Goal: Task Accomplishment & Management: Manage account settings

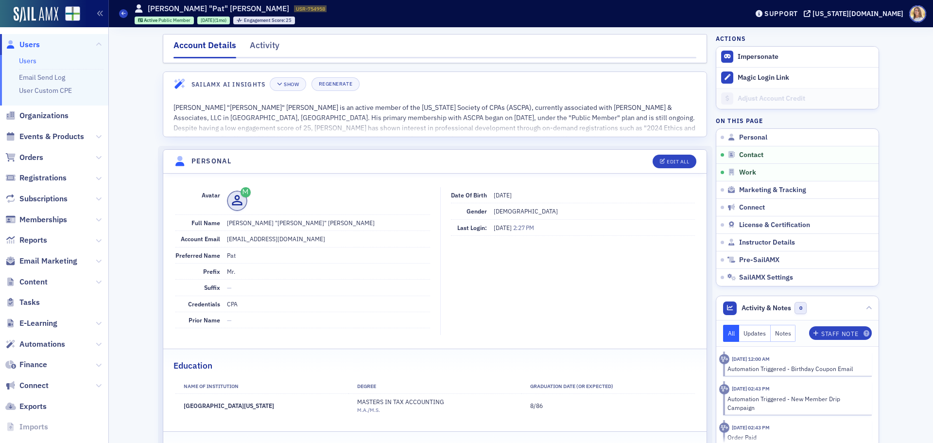
scroll to position [534, 0]
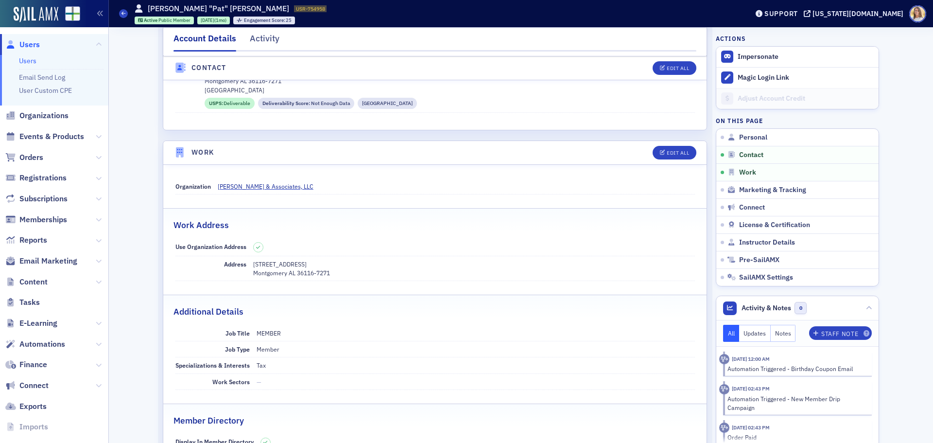
click at [25, 47] on span "Users" at bounding box center [29, 44] width 20 height 11
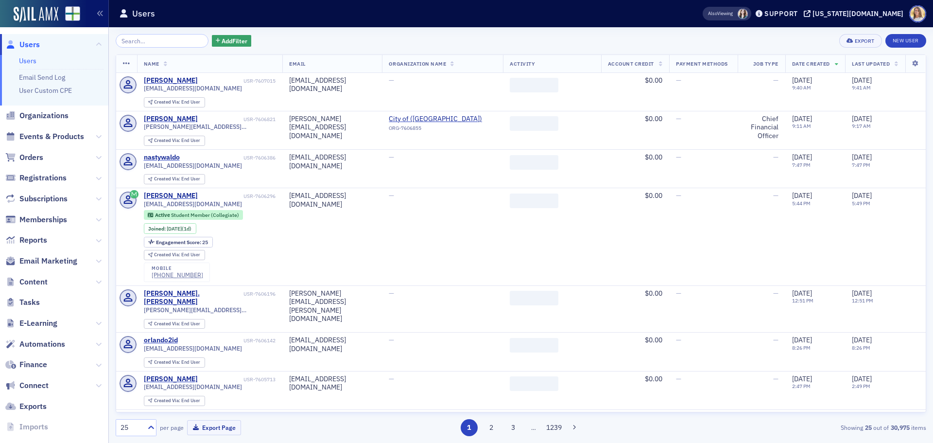
click at [166, 37] on input "search" at bounding box center [162, 41] width 93 height 14
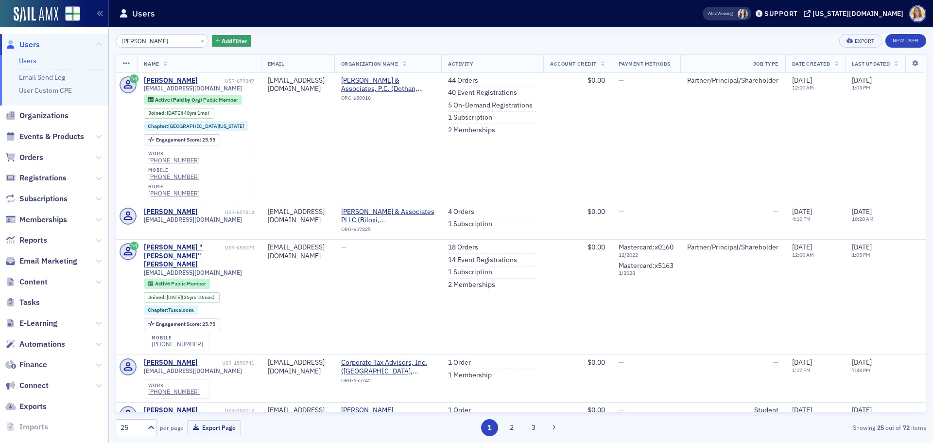
type input "[PERSON_NAME]"
click at [166, 81] on div "[PERSON_NAME]" at bounding box center [171, 80] width 54 height 9
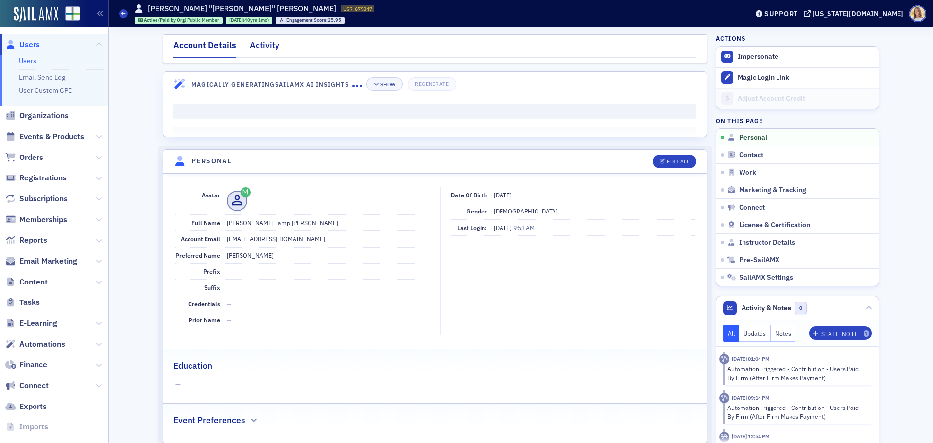
click at [254, 46] on div "Activity" at bounding box center [265, 48] width 30 height 18
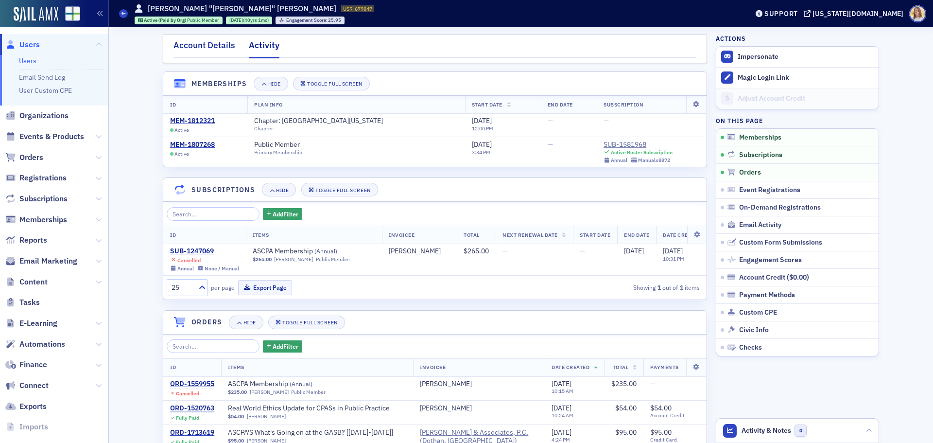
click at [205, 47] on div "Account Details" at bounding box center [205, 48] width 62 height 18
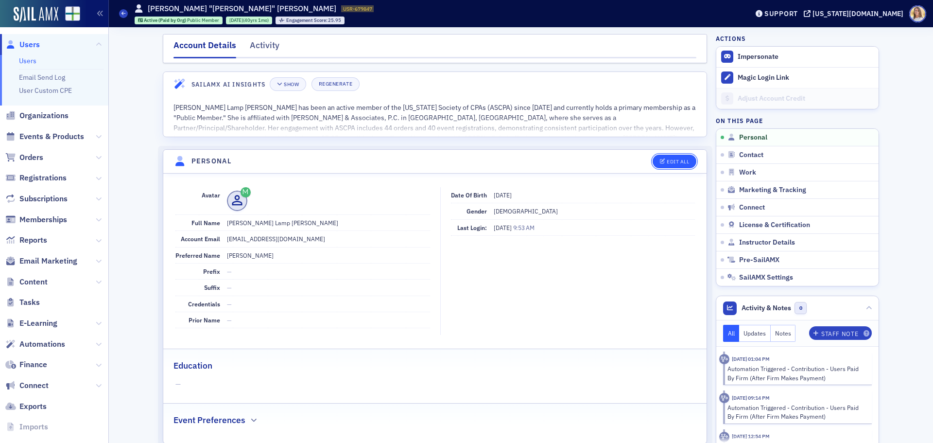
click at [682, 161] on div "Edit All" at bounding box center [678, 161] width 22 height 5
select select "US"
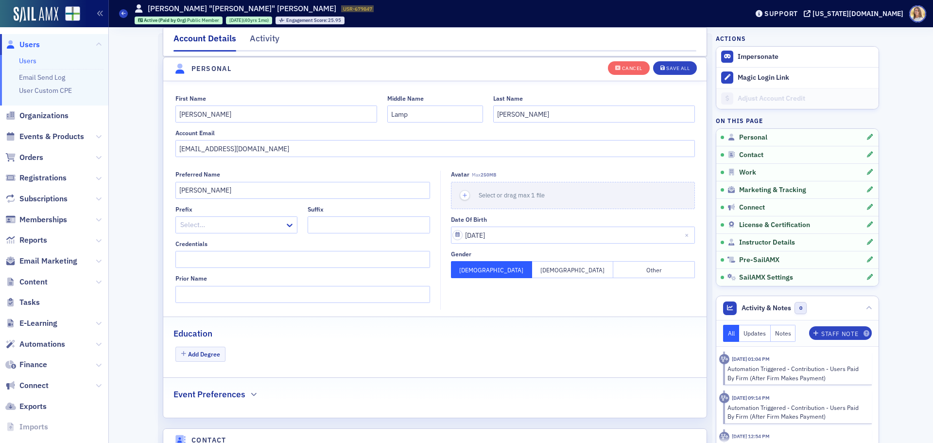
scroll to position [113, 0]
drag, startPoint x: 278, startPoint y: 146, endPoint x: 162, endPoint y: 147, distance: 115.2
click at [163, 147] on div "First Name [PERSON_NAME] Middle Name [PERSON_NAME] Last Name [PERSON_NAME] Acco…" at bounding box center [434, 125] width 543 height 63
type input "[EMAIL_ADDRESS][DOMAIN_NAME]"
click at [672, 70] on div "Save All" at bounding box center [677, 68] width 23 height 5
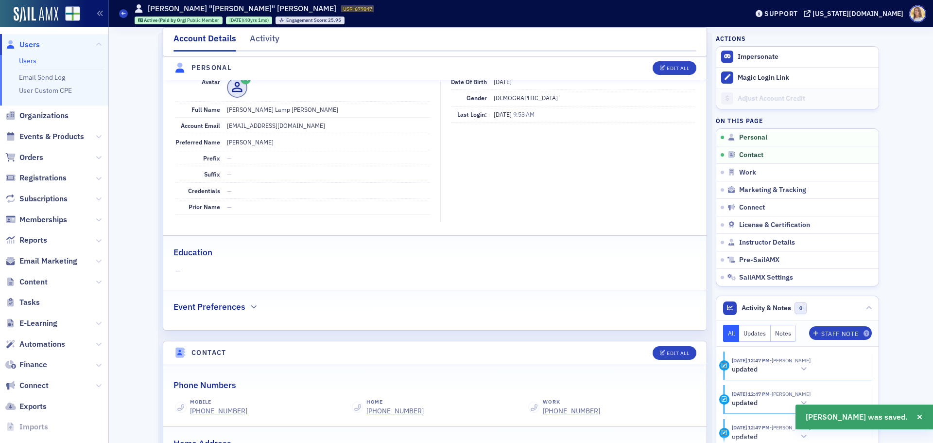
click at [35, 40] on span "Users" at bounding box center [29, 44] width 20 height 11
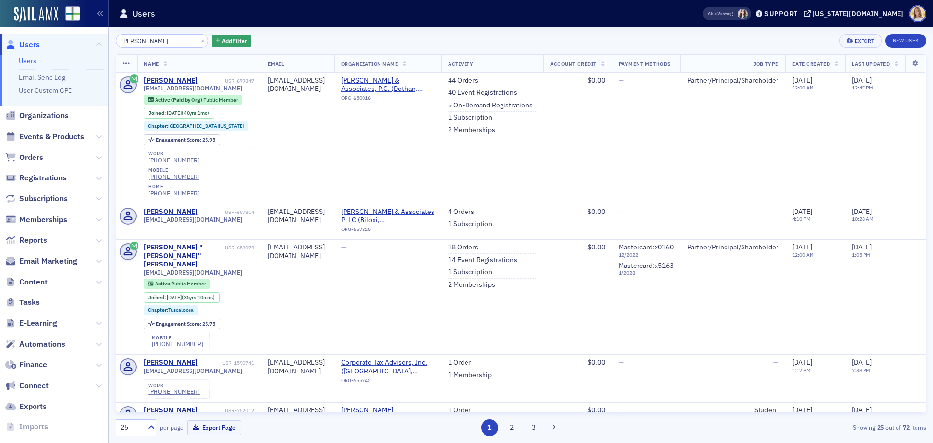
click at [161, 49] on div "[PERSON_NAME] × Add Filter Export New User Name Email Organization Name Activit…" at bounding box center [521, 235] width 811 height 402
drag, startPoint x: 152, startPoint y: 40, endPoint x: 48, endPoint y: 38, distance: 104.0
click at [48, 38] on div "Users Users Email Send Log User Custom CPE Organizations Events & Products Orde…" at bounding box center [466, 221] width 933 height 443
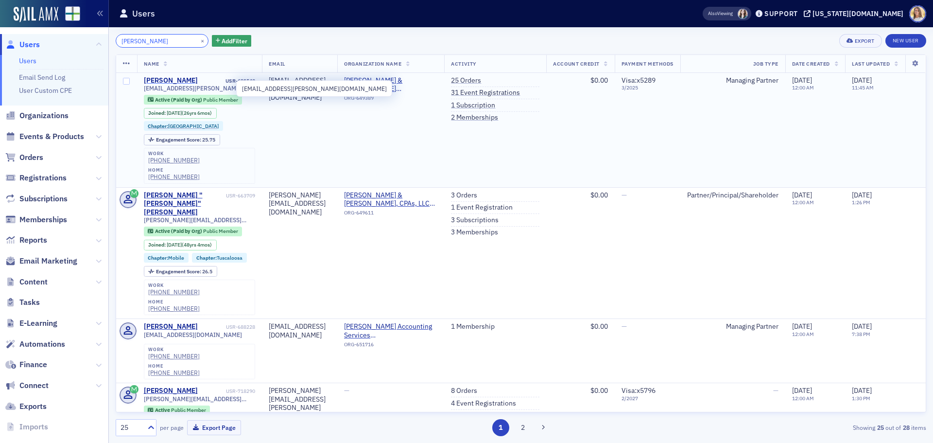
type input "[PERSON_NAME]"
click at [170, 79] on div "[PERSON_NAME]" at bounding box center [171, 80] width 54 height 9
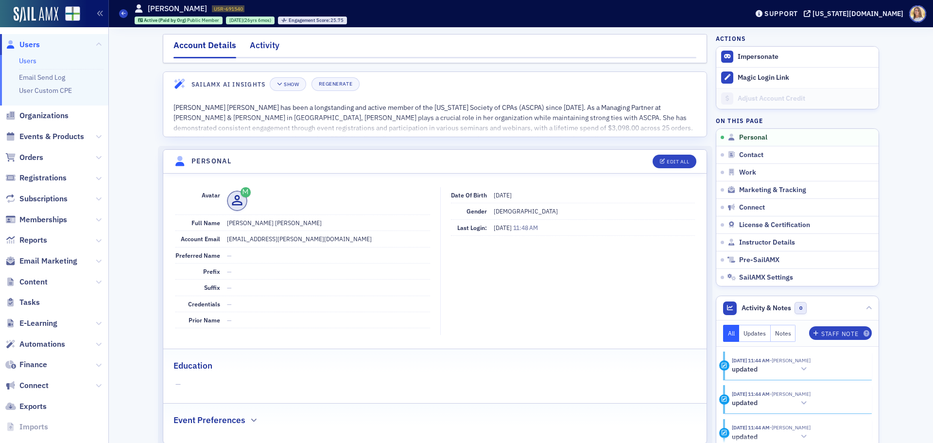
click at [261, 47] on div "Activity" at bounding box center [265, 48] width 30 height 18
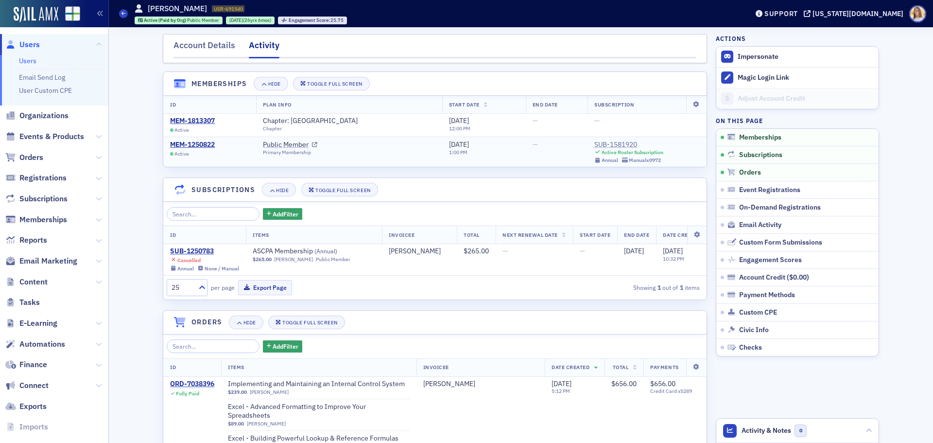
click at [609, 147] on div "SUB-1581920" at bounding box center [628, 144] width 69 height 9
click at [199, 48] on div "Account Details" at bounding box center [205, 48] width 62 height 18
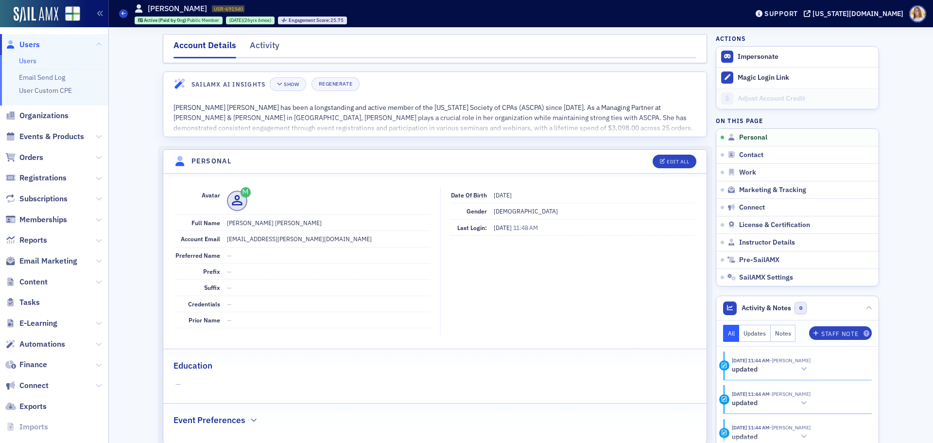
click at [269, 237] on dd "[EMAIL_ADDRESS][PERSON_NAME][DOMAIN_NAME]" at bounding box center [328, 239] width 203 height 16
copy dd "[EMAIL_ADDRESS][PERSON_NAME][DOMAIN_NAME]"
click at [37, 47] on span "Users" at bounding box center [29, 44] width 20 height 11
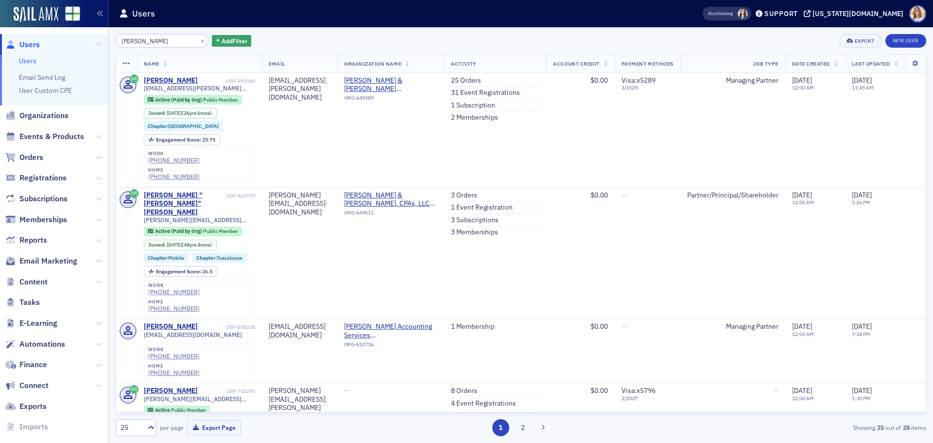
drag, startPoint x: 172, startPoint y: 41, endPoint x: 82, endPoint y: 42, distance: 89.4
click at [82, 42] on div "Users Users Email Send Log User Custom CPE Organizations Events & Products Orde…" at bounding box center [466, 221] width 933 height 443
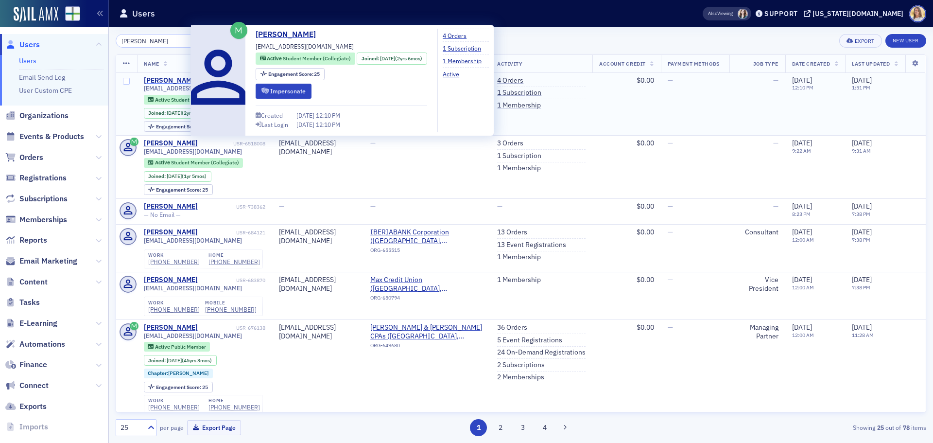
type input "[PERSON_NAME]"
click at [162, 79] on div "[PERSON_NAME]" at bounding box center [171, 80] width 54 height 9
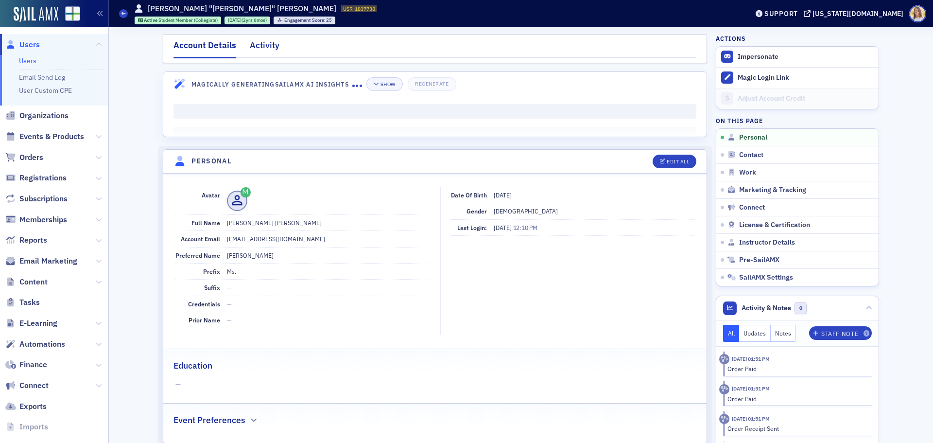
click at [258, 41] on div "Activity" at bounding box center [265, 48] width 30 height 18
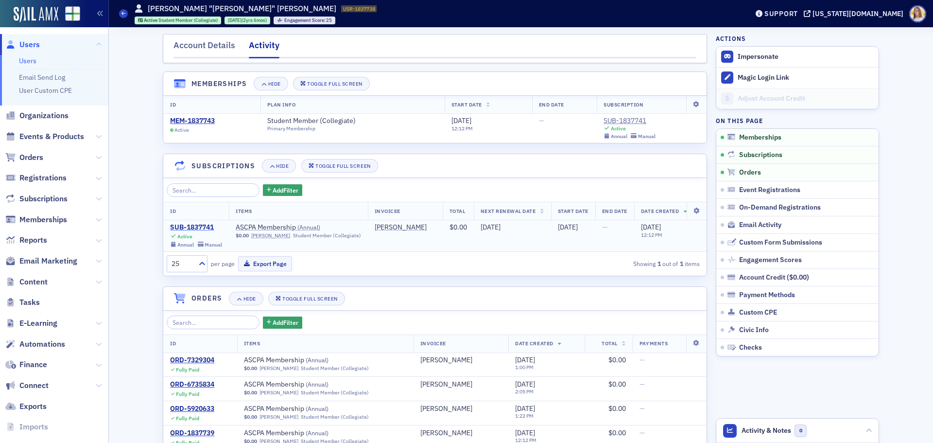
click at [192, 227] on div "SUB-1837741" at bounding box center [196, 227] width 52 height 9
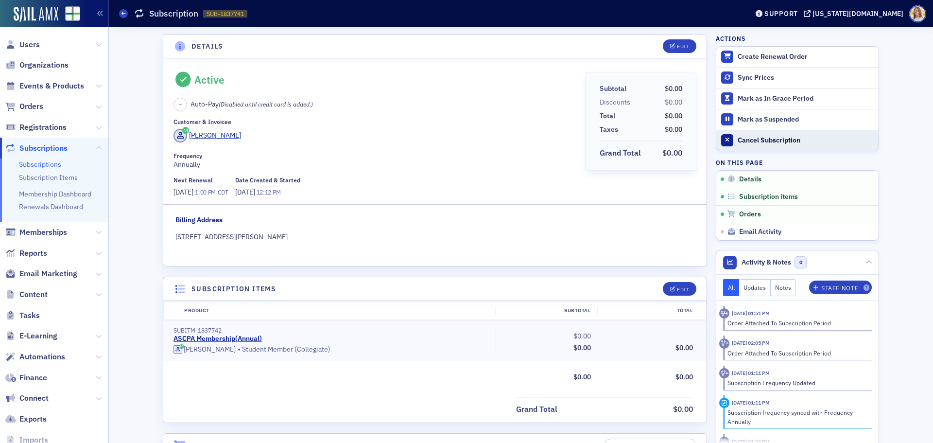
click at [767, 139] on div "Cancel Subscription" at bounding box center [806, 140] width 136 height 9
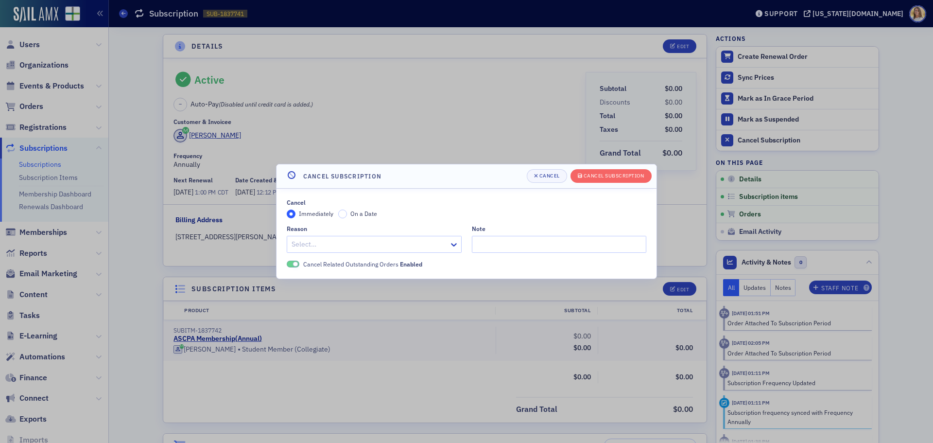
click at [428, 244] on div at bounding box center [369, 244] width 157 height 12
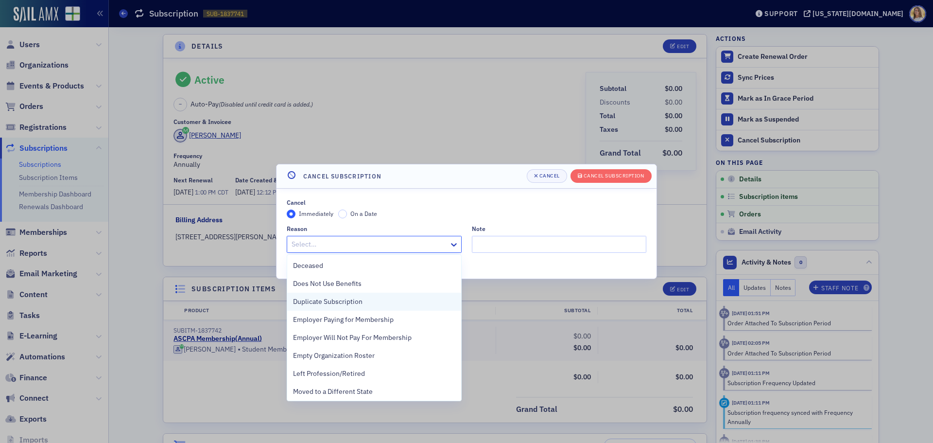
click at [360, 296] on span "Duplicate Subscription" at bounding box center [328, 301] width 70 height 10
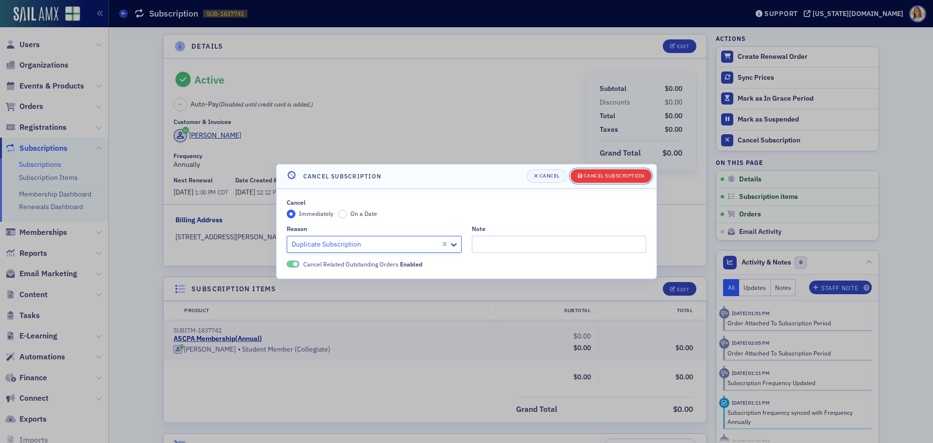
click at [614, 170] on button "Cancel Subscription" at bounding box center [611, 176] width 81 height 14
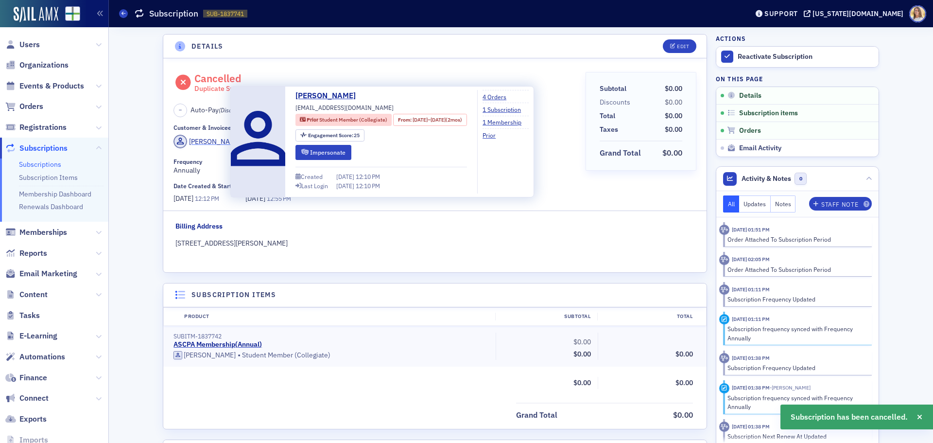
click at [205, 140] on div "[PERSON_NAME]" at bounding box center [215, 142] width 52 height 10
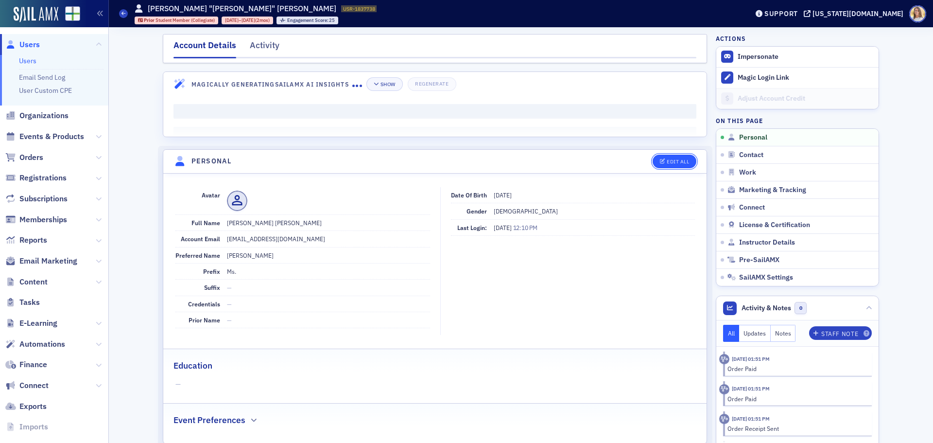
click at [681, 164] on div "Edit All" at bounding box center [678, 161] width 22 height 5
select select "US"
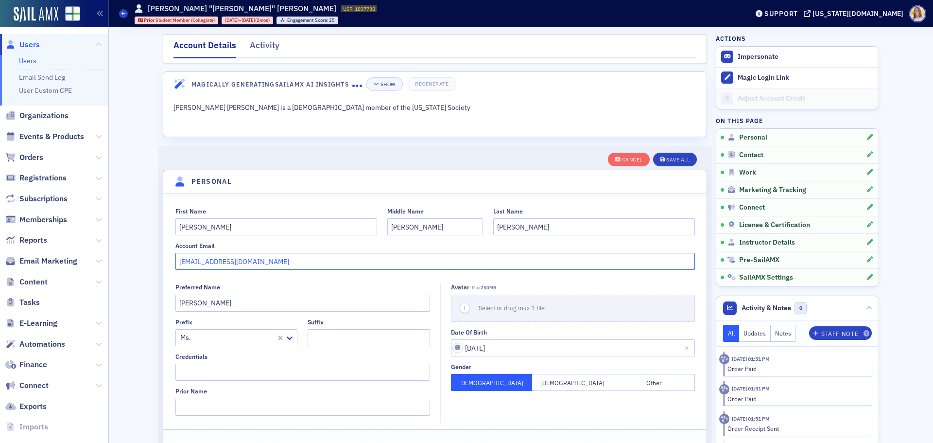
drag, startPoint x: 245, startPoint y: 261, endPoint x: 141, endPoint y: 269, distance: 104.3
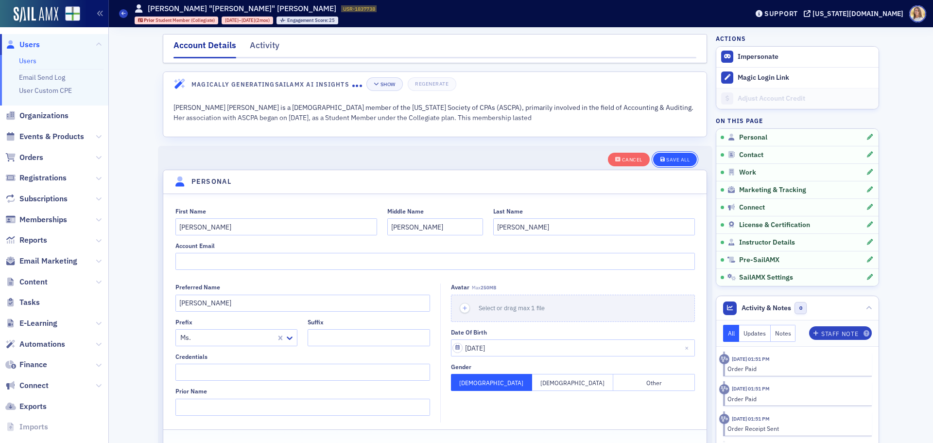
click at [686, 159] on button "Save All" at bounding box center [675, 160] width 44 height 14
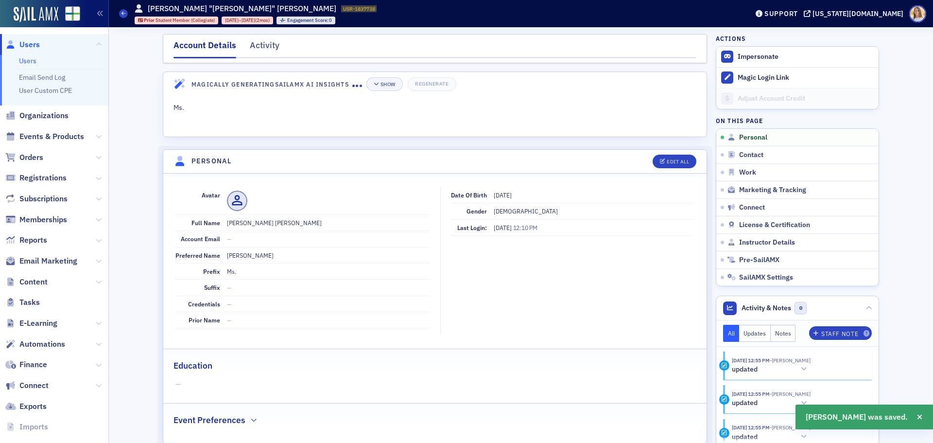
click at [28, 45] on span "Users" at bounding box center [29, 44] width 20 height 11
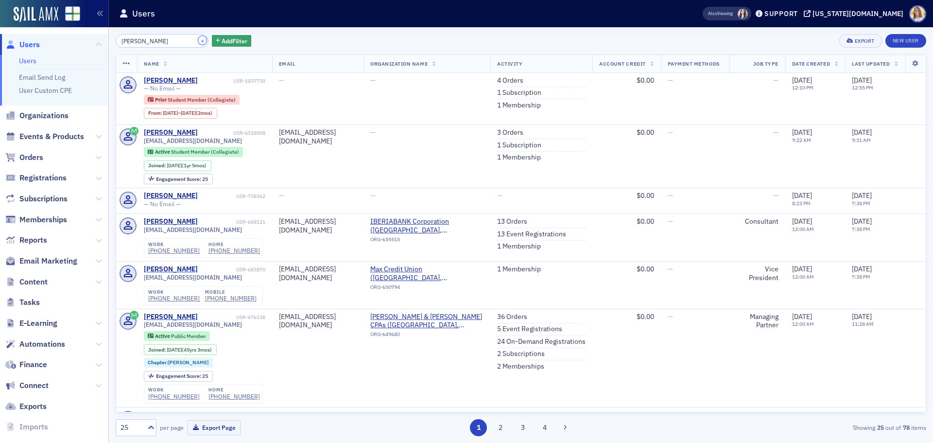
click at [198, 39] on button "×" at bounding box center [202, 40] width 9 height 9
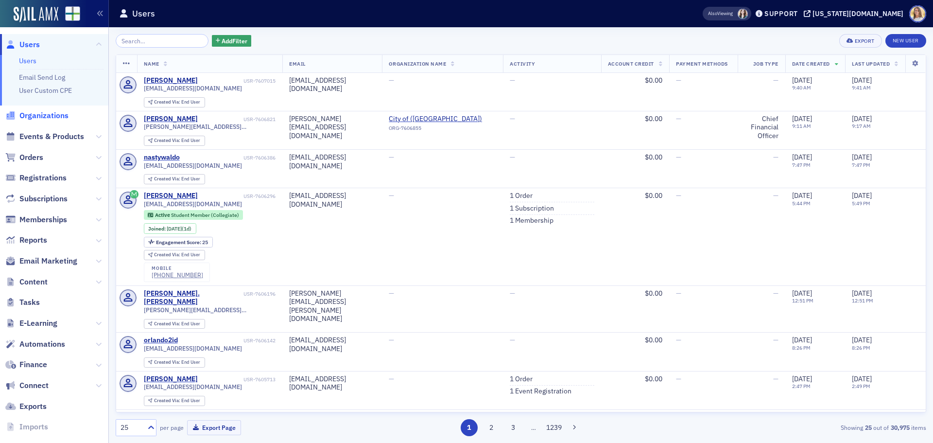
click at [35, 116] on span "Organizations" at bounding box center [43, 115] width 49 height 11
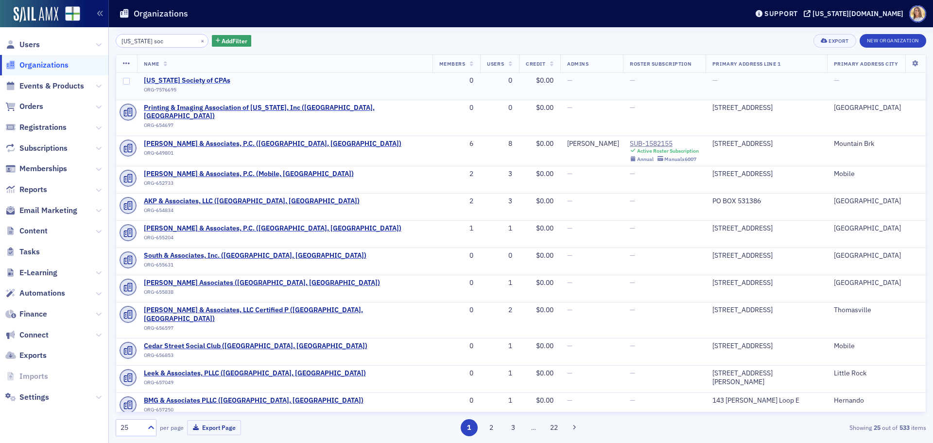
type input "[US_STATE] soc"
click at [195, 79] on span "[US_STATE] Society of CPAs" at bounding box center [188, 80] width 88 height 9
select select "US"
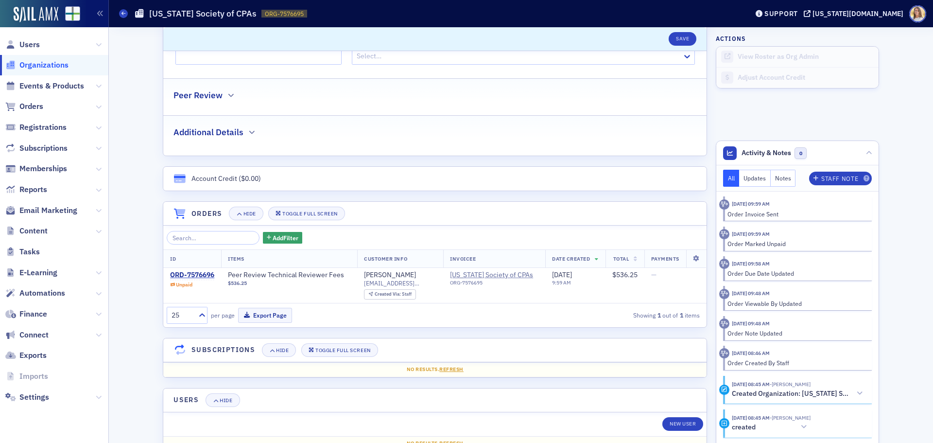
scroll to position [453, 0]
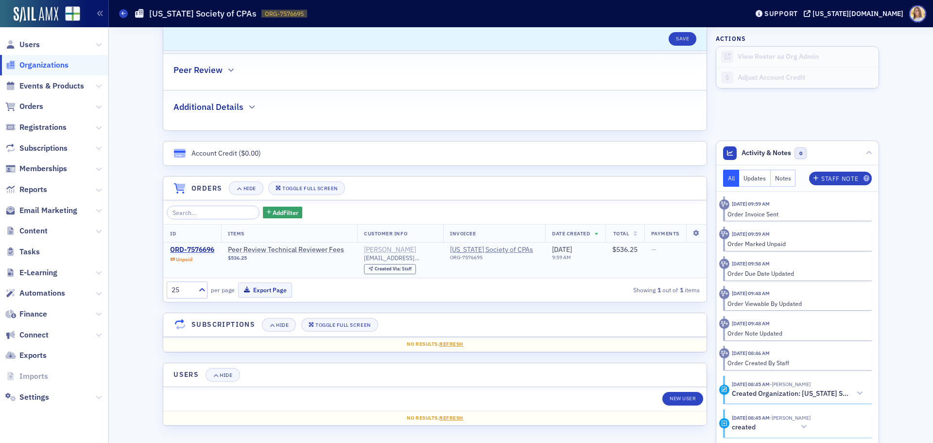
click at [395, 250] on div "[PERSON_NAME]" at bounding box center [390, 249] width 52 height 9
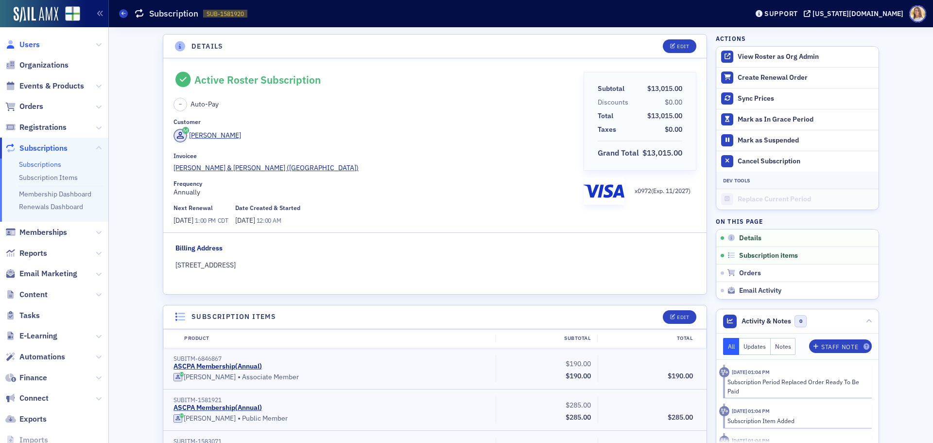
click at [34, 49] on span "Users" at bounding box center [29, 44] width 20 height 11
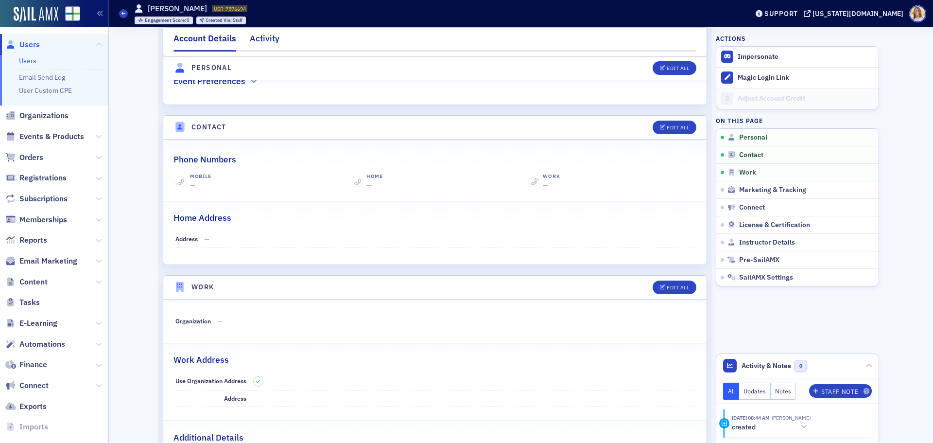
click at [254, 40] on div "Activity" at bounding box center [265, 41] width 30 height 18
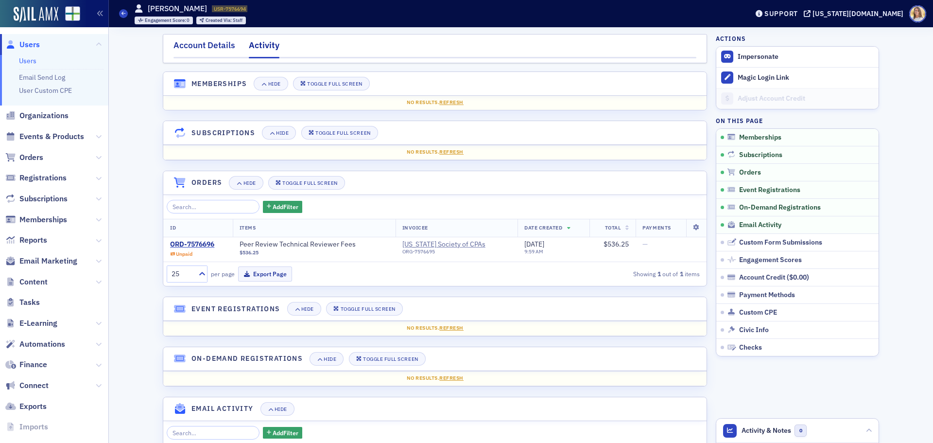
click at [210, 44] on div "Account Details" at bounding box center [205, 48] width 62 height 18
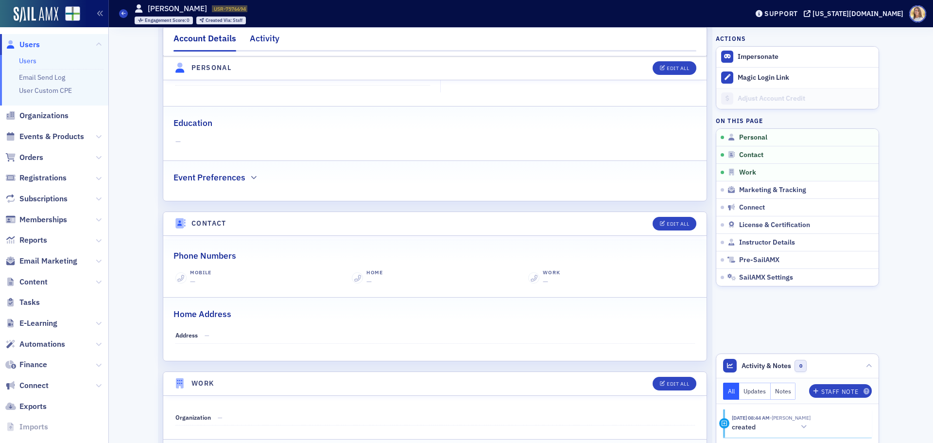
click at [262, 34] on div "Activity" at bounding box center [265, 41] width 30 height 18
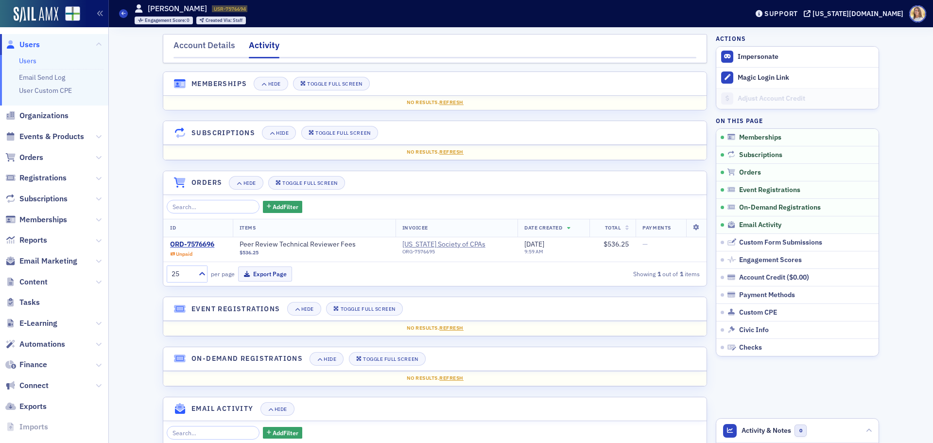
click at [24, 46] on span "Users" at bounding box center [29, 44] width 20 height 11
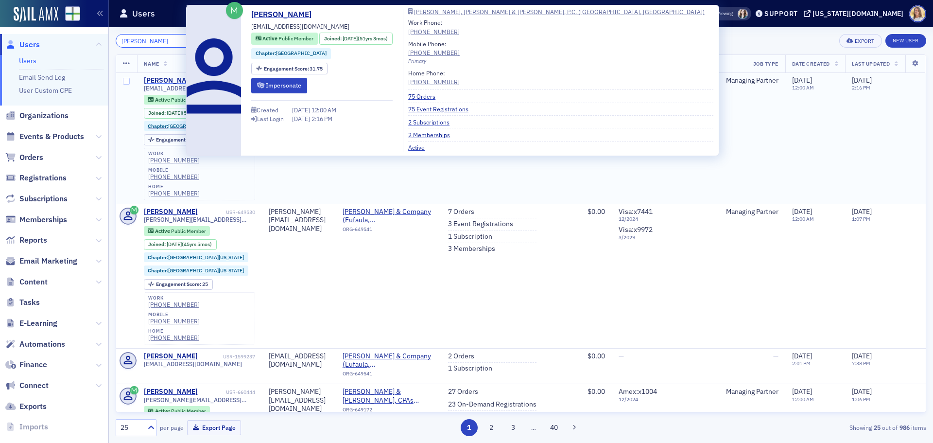
type input "john deloach"
drag, startPoint x: 177, startPoint y: 79, endPoint x: 226, endPoint y: 91, distance: 50.5
click at [178, 79] on div "John Deloach" at bounding box center [171, 80] width 54 height 9
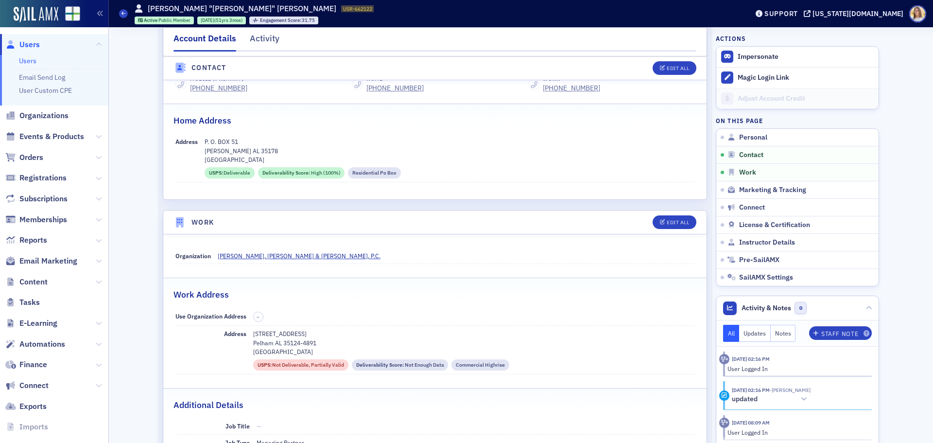
scroll to position [436, 0]
click at [681, 220] on div "Edit All" at bounding box center [678, 221] width 22 height 5
select select "US"
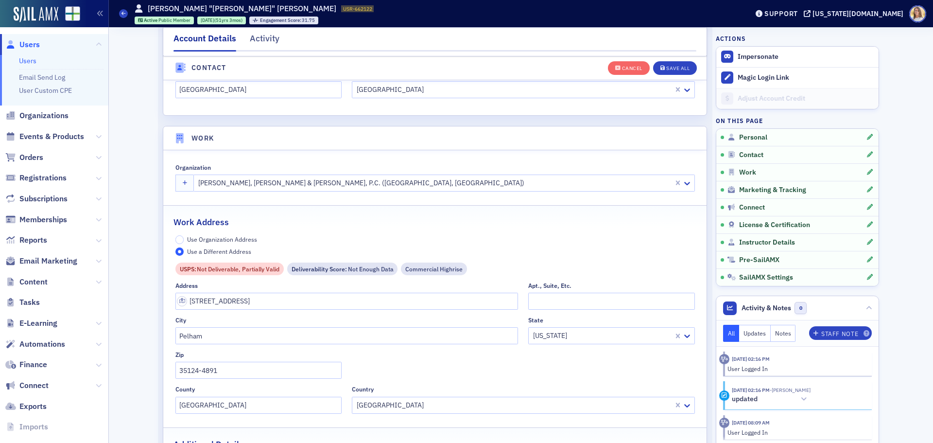
scroll to position [790, 0]
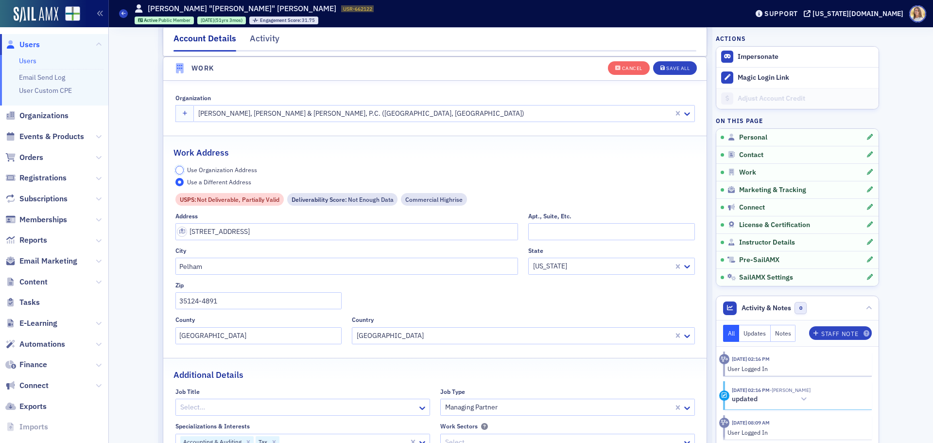
click at [176, 171] on input "Use Organization Address" at bounding box center [179, 170] width 9 height 9
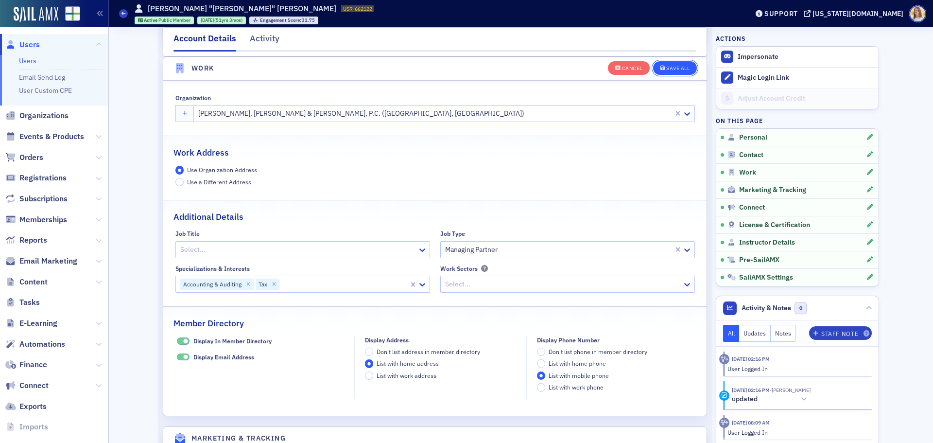
click at [680, 62] on button "Save All" at bounding box center [675, 68] width 44 height 14
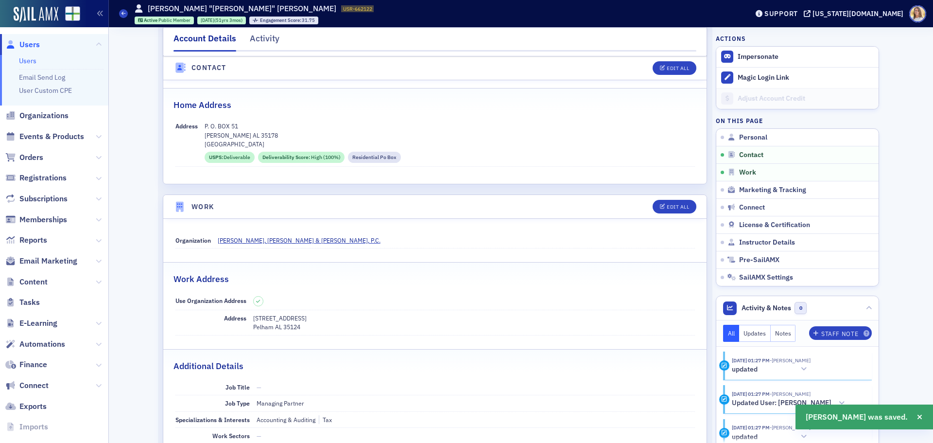
scroll to position [451, 0]
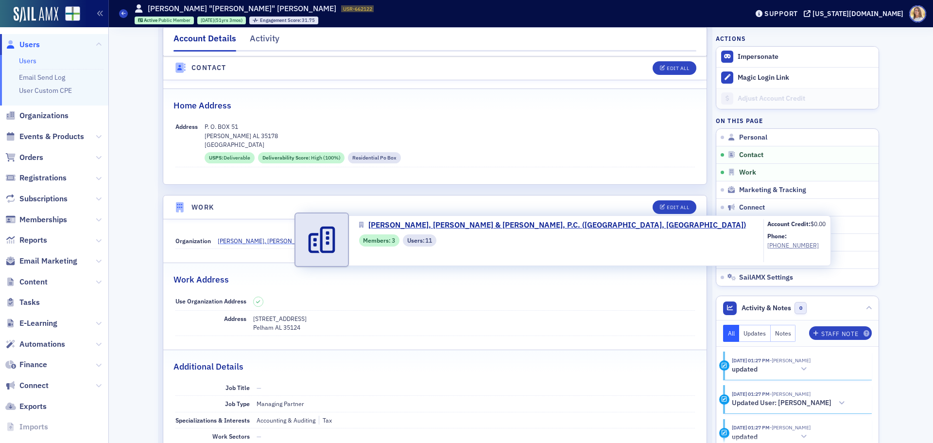
click at [277, 238] on span "Deloach, Barber & Caspers, P.C." at bounding box center [299, 240] width 163 height 9
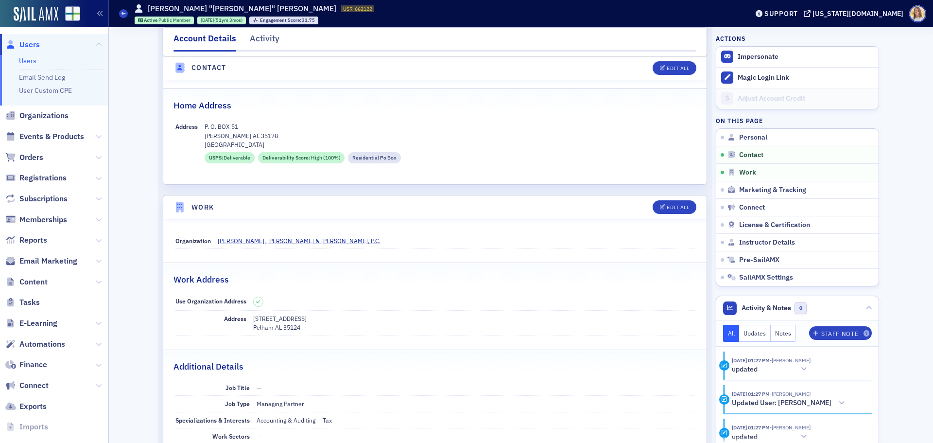
click at [34, 45] on span "Users" at bounding box center [29, 44] width 20 height 11
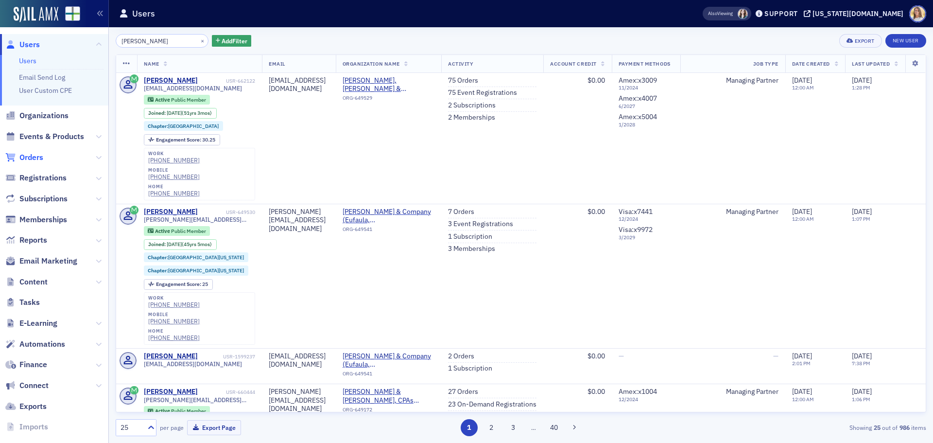
click at [36, 160] on span "Orders" at bounding box center [31, 157] width 24 height 11
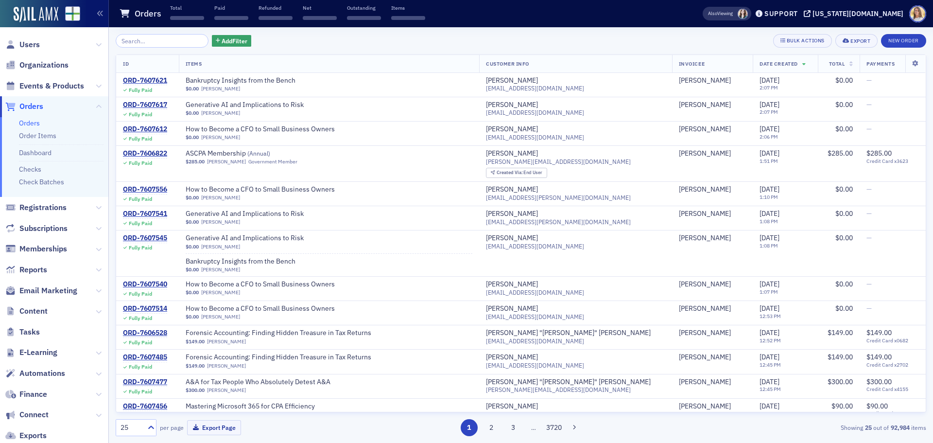
click at [149, 36] on input "search" at bounding box center [162, 41] width 93 height 14
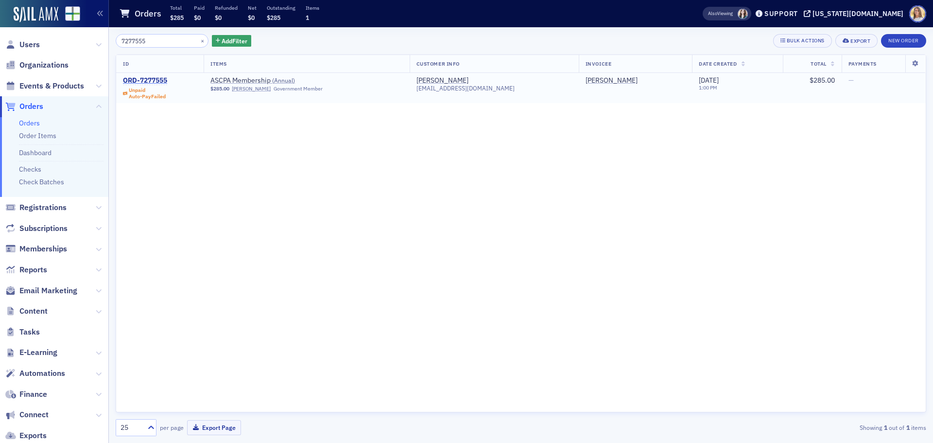
type input "7277555"
click at [156, 81] on div "ORD-7277555" at bounding box center [145, 80] width 44 height 9
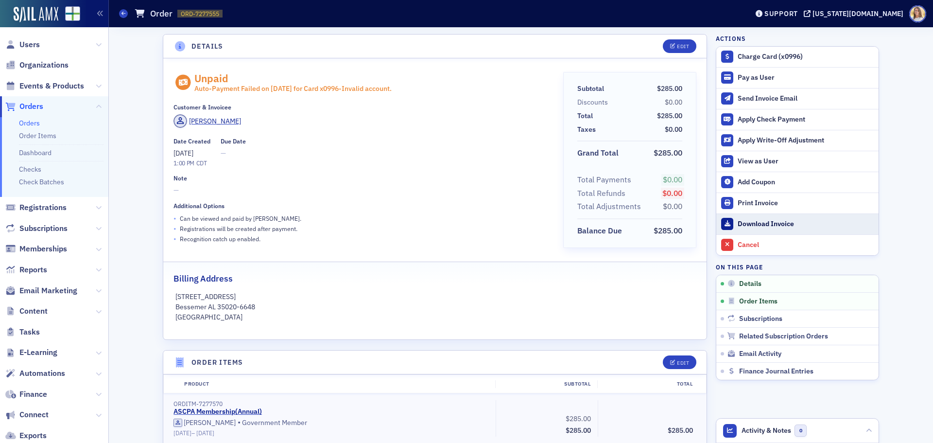
click at [780, 223] on div "Download Invoice" at bounding box center [806, 224] width 136 height 9
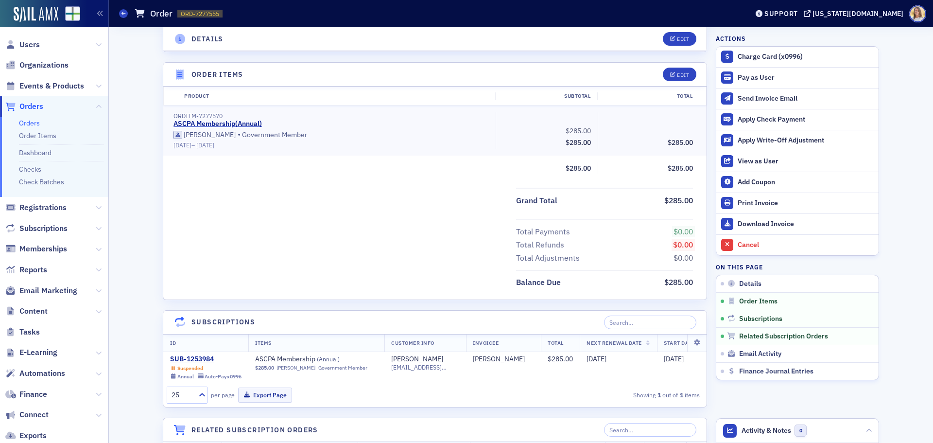
scroll to position [389, 0]
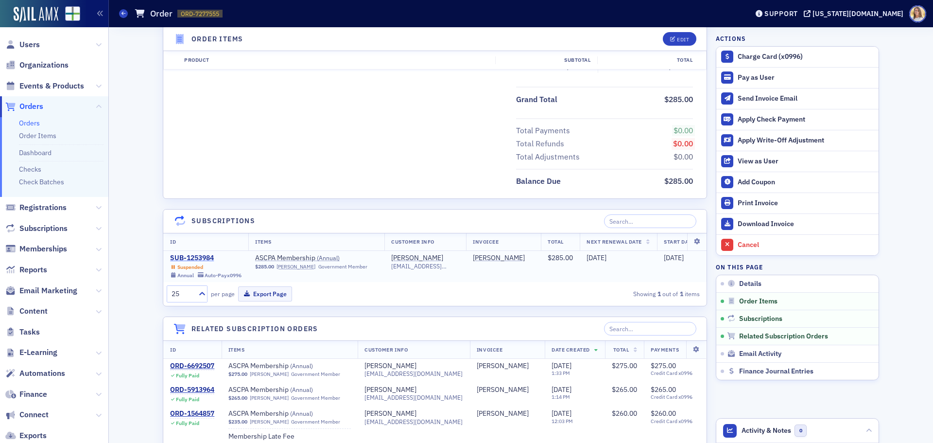
click at [185, 254] on div "SUB-1253984" at bounding box center [205, 258] width 71 height 9
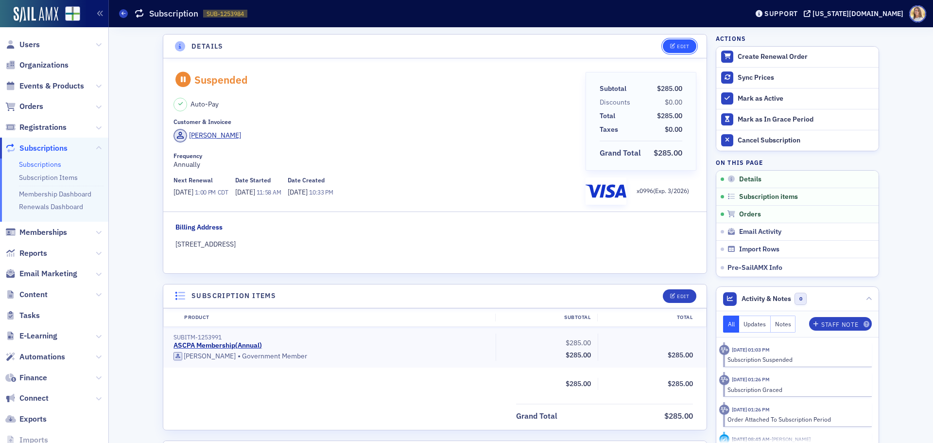
click at [677, 44] on div "Edit" at bounding box center [683, 46] width 12 height 5
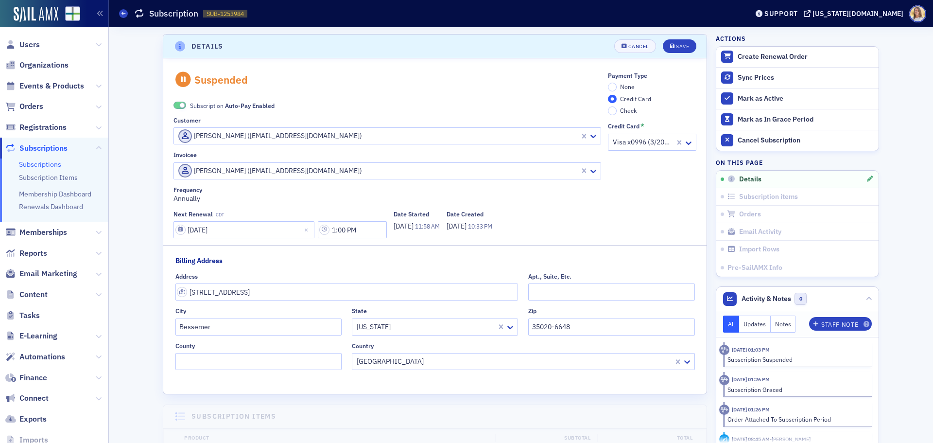
click at [174, 105] on span at bounding box center [180, 105] width 13 height 7
click at [608, 88] on input "None" at bounding box center [612, 87] width 9 height 9
click at [671, 44] on icon "submit" at bounding box center [672, 46] width 5 height 5
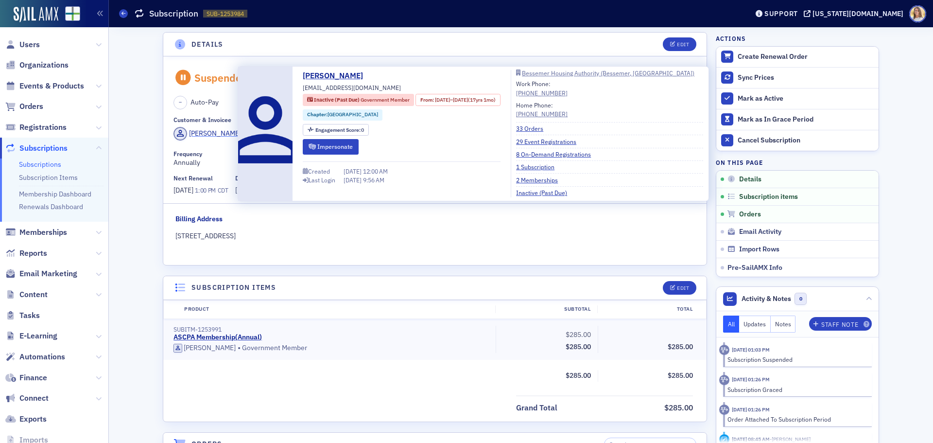
click at [198, 130] on div "Cortney Coleman" at bounding box center [215, 133] width 52 height 10
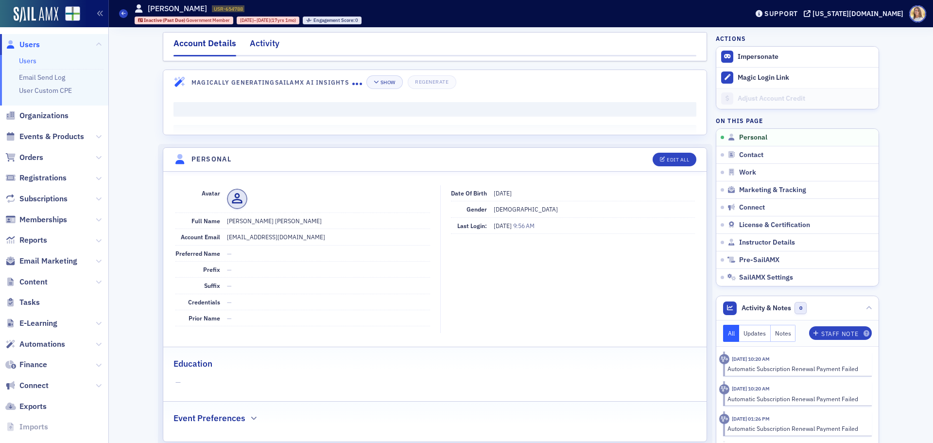
click at [266, 38] on div "Activity" at bounding box center [265, 46] width 30 height 18
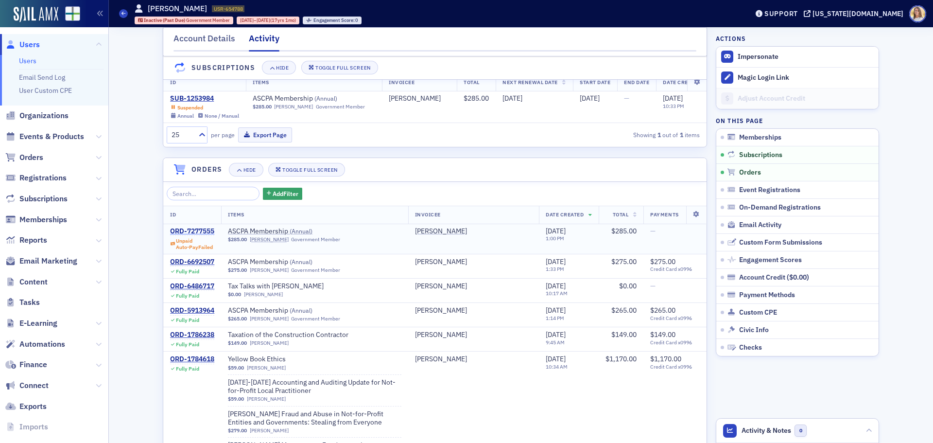
click at [207, 236] on div "ORD-7277555" at bounding box center [192, 231] width 44 height 9
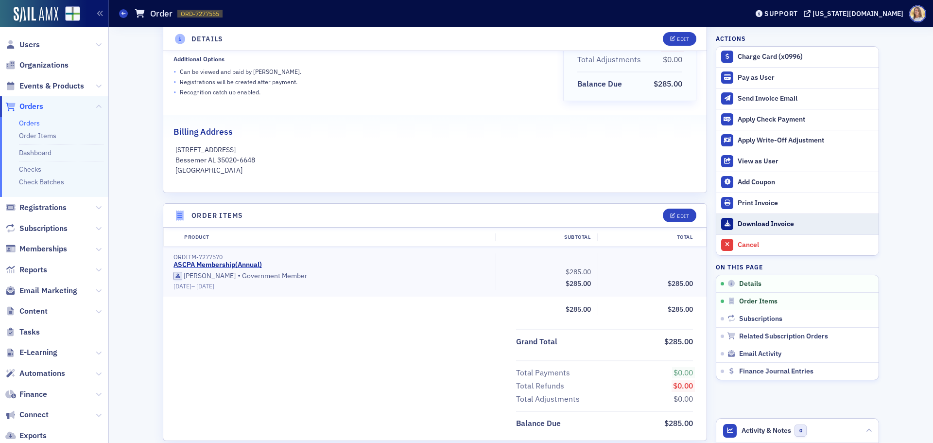
click at [774, 226] on div "Download Invoice" at bounding box center [806, 224] width 136 height 9
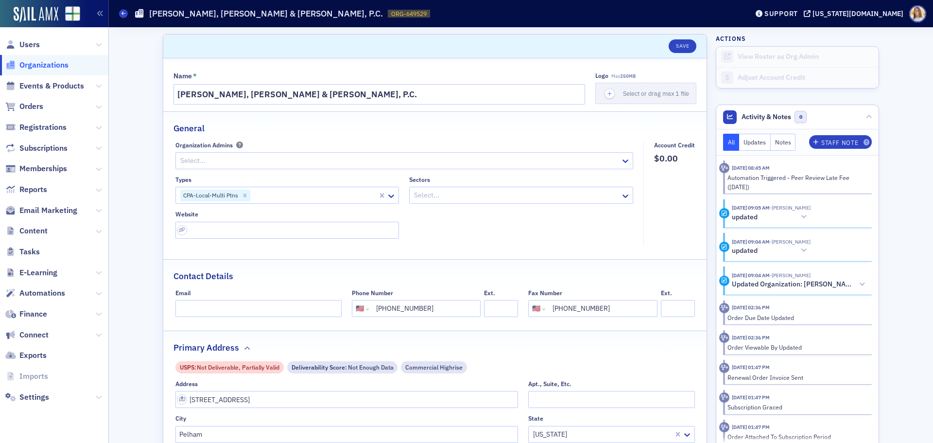
select select "US"
drag, startPoint x: 325, startPoint y: 93, endPoint x: 159, endPoint y: 97, distance: 165.8
click at [163, 97] on div "Name * Deloach, Barber & Caspers, P.C. Logo Max 250MB Select or drag max 1 file…" at bounding box center [434, 357] width 543 height 599
click at [28, 41] on span "Users" at bounding box center [29, 44] width 20 height 11
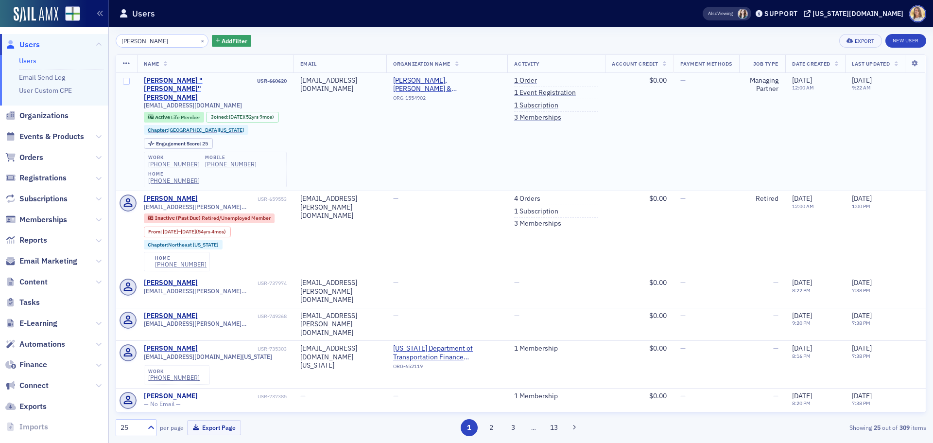
type input "bill carr"
click at [171, 78] on div "William "Bill" Carr" at bounding box center [200, 89] width 112 height 26
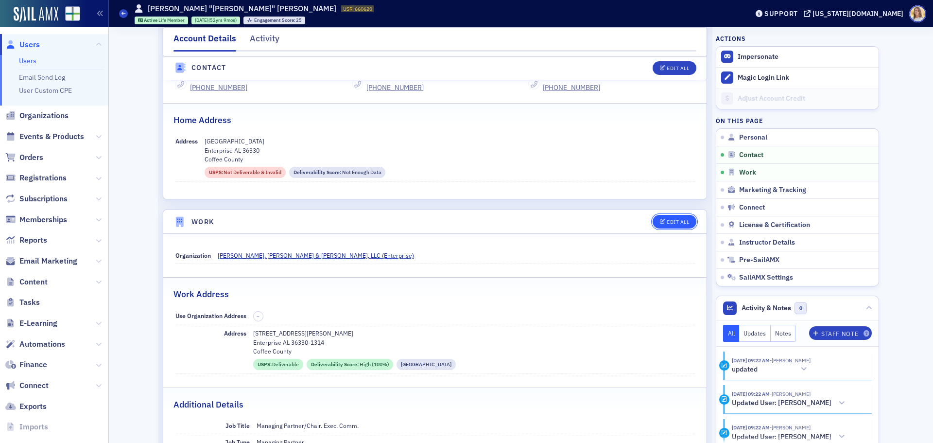
click at [667, 222] on div "Edit All" at bounding box center [678, 221] width 22 height 5
select select "US"
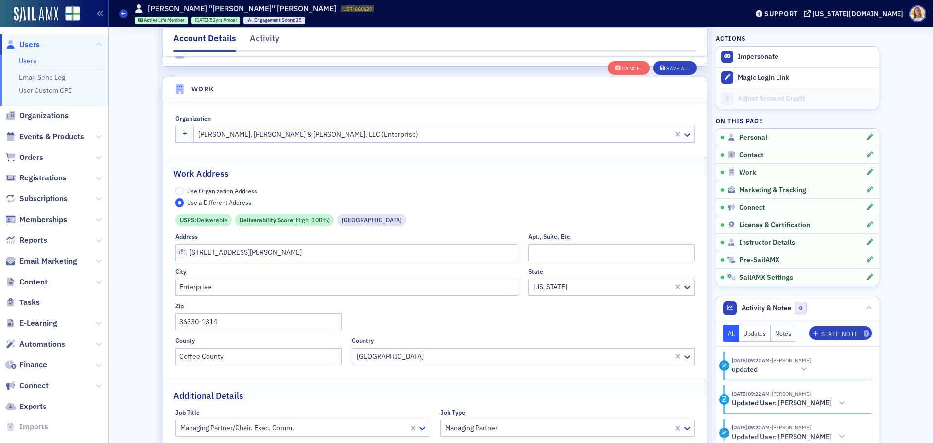
scroll to position [789, 0]
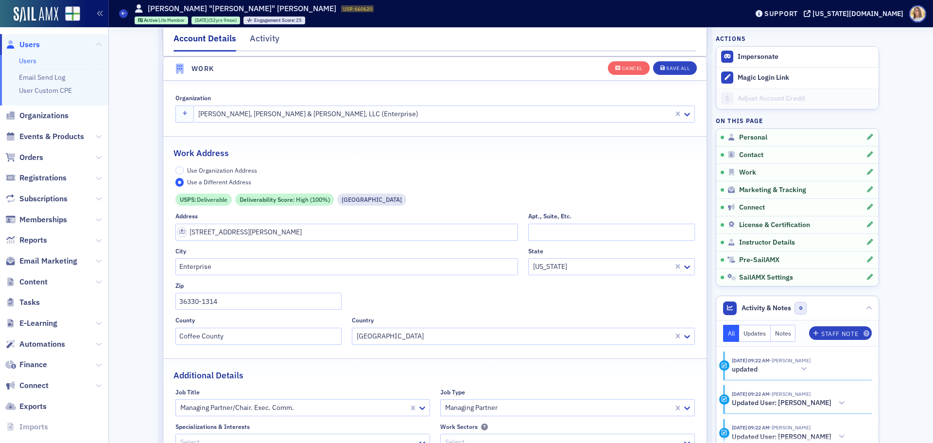
click at [175, 166] on label "Use Organization Address" at bounding box center [216, 170] width 82 height 9
click at [175, 166] on input "Use Organization Address" at bounding box center [179, 170] width 9 height 9
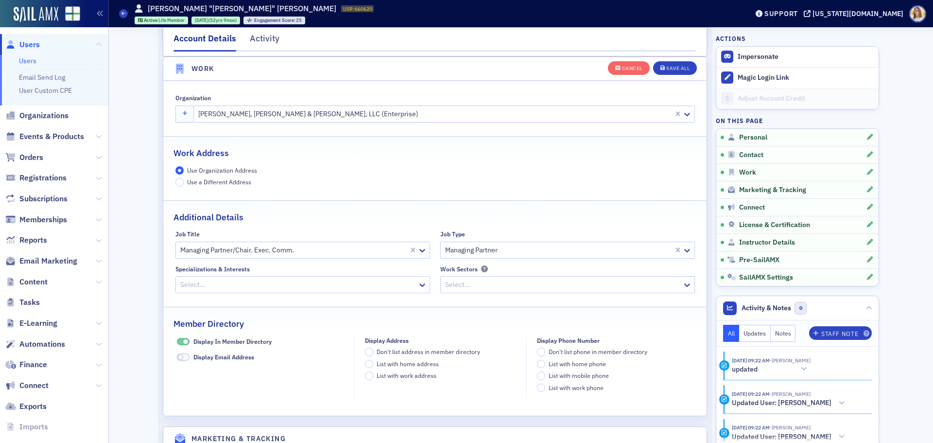
click at [669, 60] on div "Cancel Save All" at bounding box center [652, 67] width 89 height 20
click at [669, 64] on button "Save All" at bounding box center [675, 68] width 44 height 14
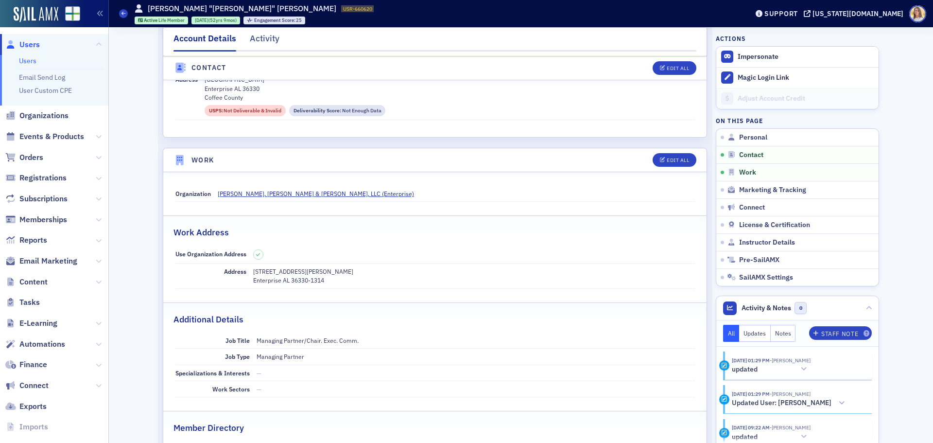
scroll to position [498, 0]
click at [50, 113] on span "Organizations" at bounding box center [43, 115] width 49 height 11
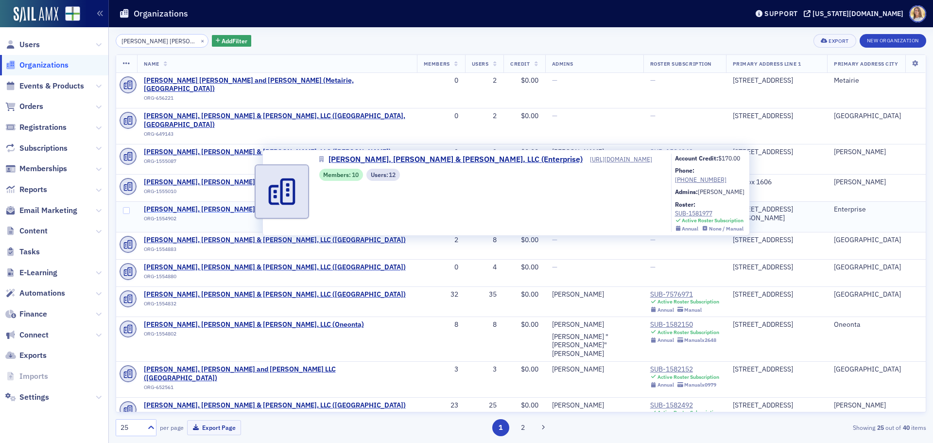
type input "carr riggs"
click at [223, 205] on span "Carr, Riggs & Ingram, LLC (Enterprise)" at bounding box center [257, 209] width 226 height 9
select select "US"
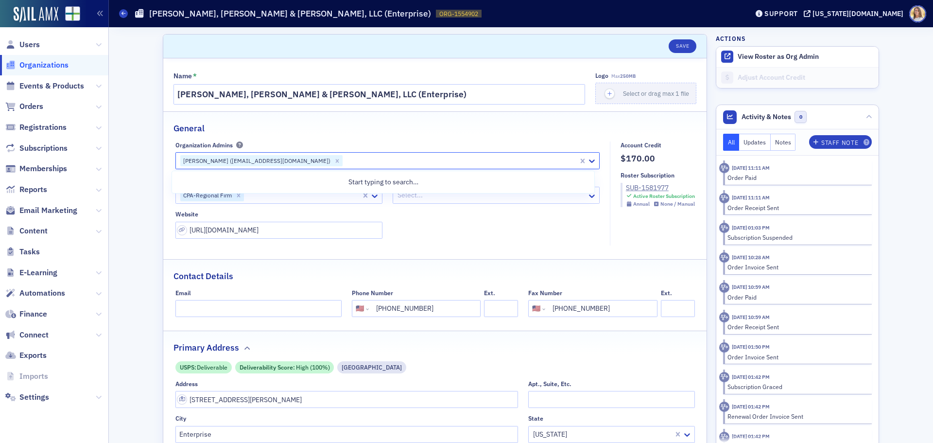
drag, startPoint x: 272, startPoint y: 162, endPoint x: 245, endPoint y: 165, distance: 26.9
click at [245, 165] on div "Danncey Wood (dwood@criadv.com)" at bounding box center [256, 161] width 152 height 12
click at [45, 68] on span "Organizations" at bounding box center [43, 65] width 49 height 11
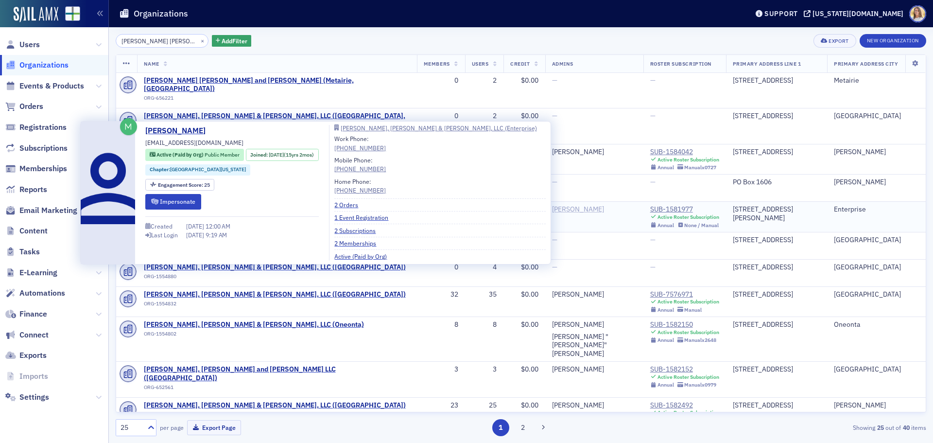
click at [578, 205] on div "Danncey Wood" at bounding box center [578, 209] width 52 height 9
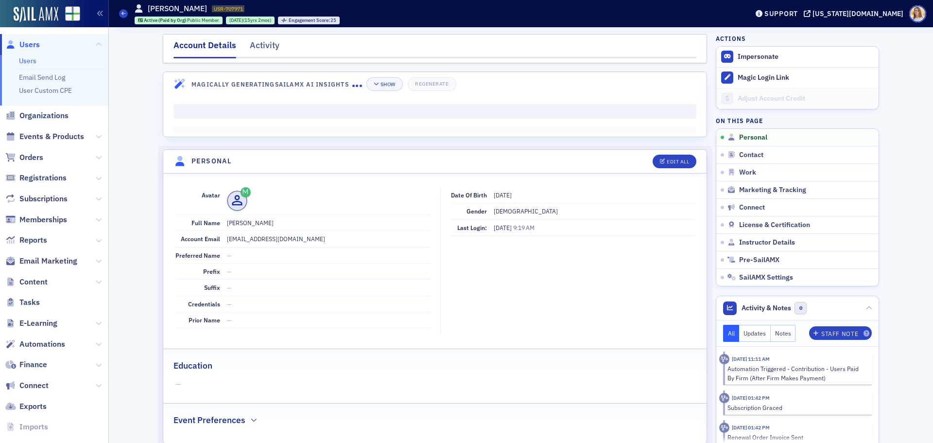
click at [254, 239] on dd "dwood@criadv.com" at bounding box center [328, 239] width 203 height 16
copy dd "dwood@criadv.com"
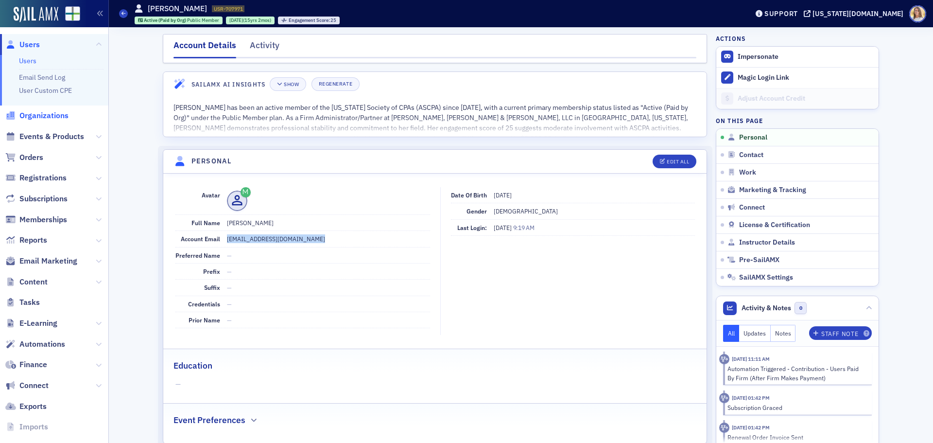
click at [49, 116] on span "Organizations" at bounding box center [43, 115] width 49 height 11
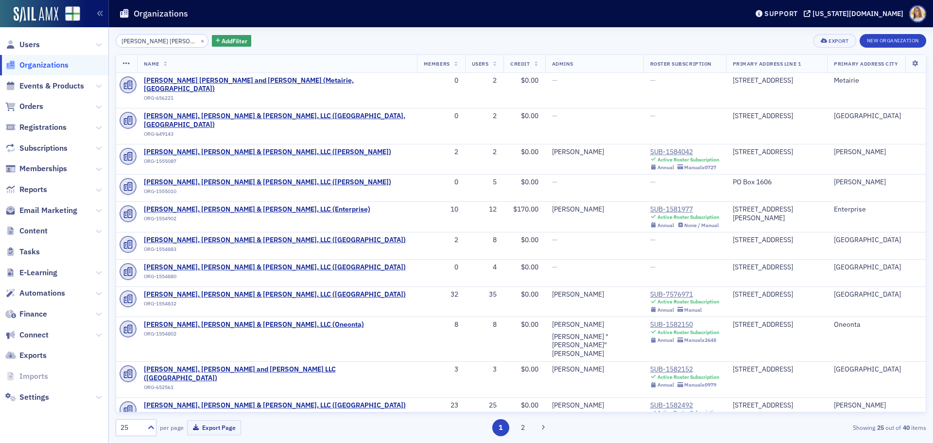
click at [59, 34] on div "Users Organizations Events & Products Orders Registrations Subscriptions Member…" at bounding box center [466, 221] width 933 height 443
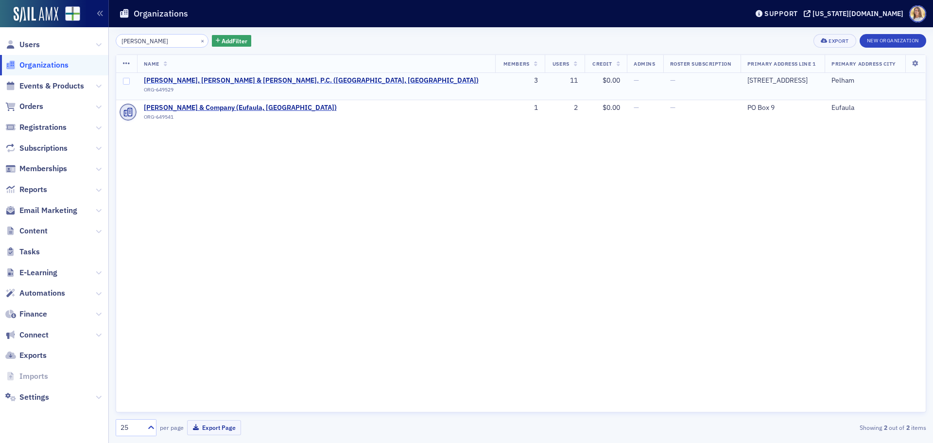
type input "deloach"
click at [223, 77] on span "Deloach, Barber & Caspers, P.C. (Pelham, AL)" at bounding box center [311, 80] width 335 height 9
select select "US"
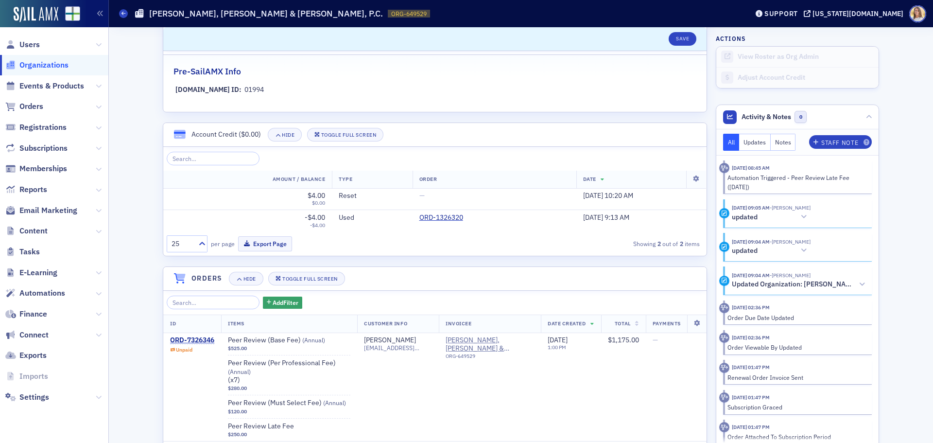
scroll to position [546, 0]
drag, startPoint x: 425, startPoint y: 348, endPoint x: 359, endPoint y: 350, distance: 66.2
click at [359, 350] on td "John Deloach deloachcpa@aol.com" at bounding box center [398, 386] width 82 height 109
copy span "deloachcpa@aol.com"
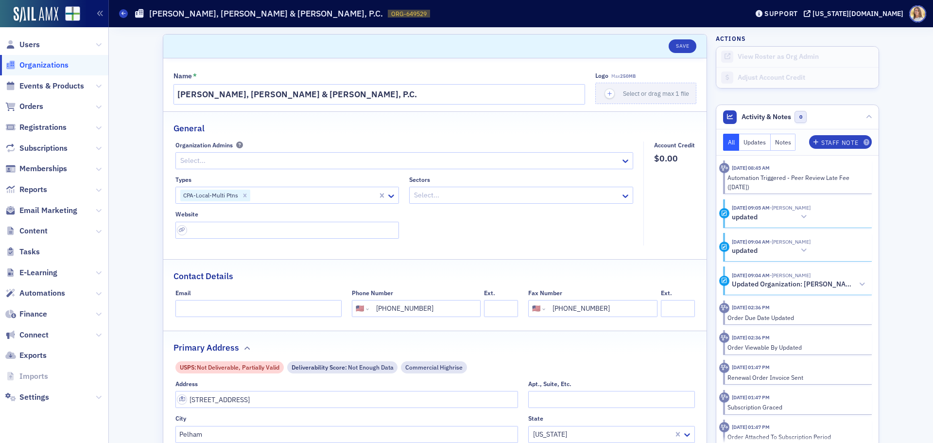
scroll to position [146, 0]
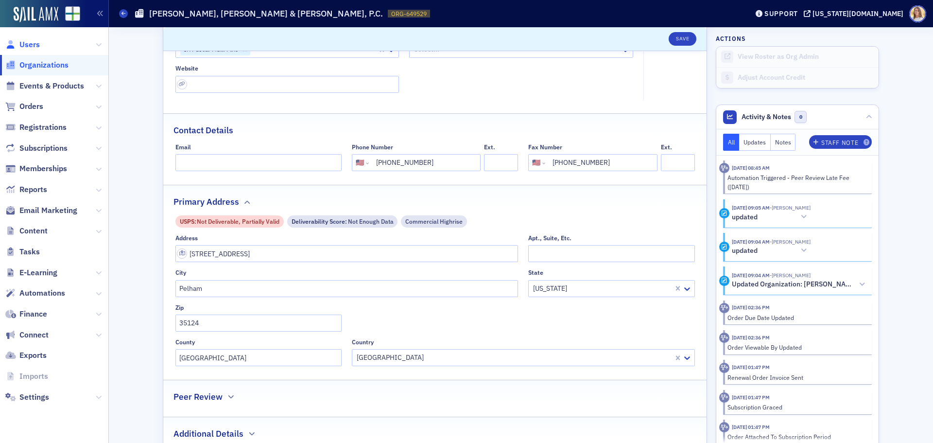
click at [34, 43] on span "Users" at bounding box center [29, 44] width 20 height 11
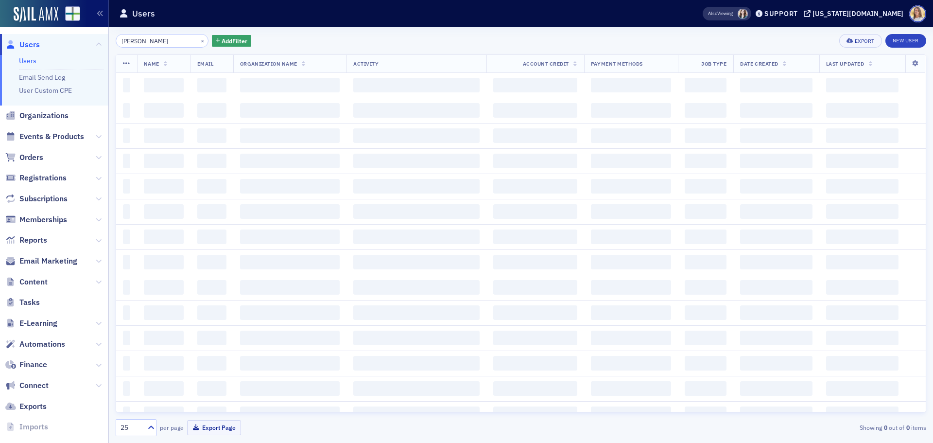
drag, startPoint x: 169, startPoint y: 46, endPoint x: 44, endPoint y: 45, distance: 125.4
click at [44, 45] on div "Users Users Email Send Log User Custom CPE Organizations Events & Products Orde…" at bounding box center [466, 221] width 933 height 443
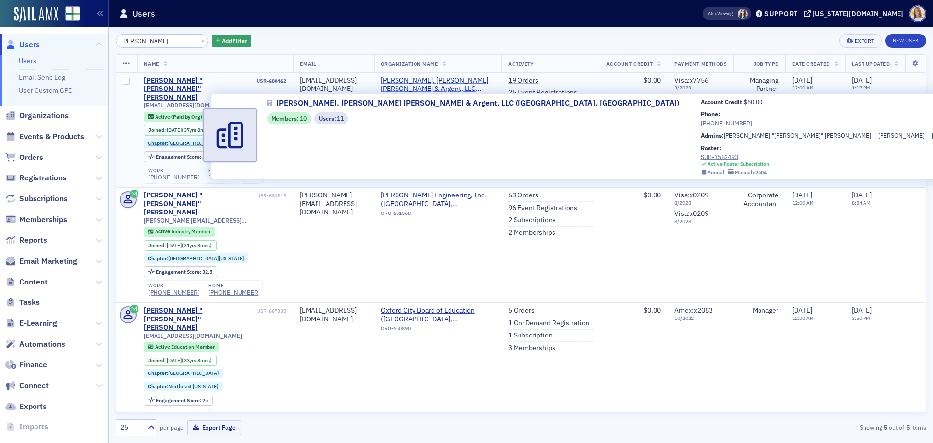
type input "robby tingle"
click at [444, 85] on span "Truitt, Tingle Paramore & Argent, LLC (Hoover, AL)" at bounding box center [438, 84] width 114 height 17
select select "US"
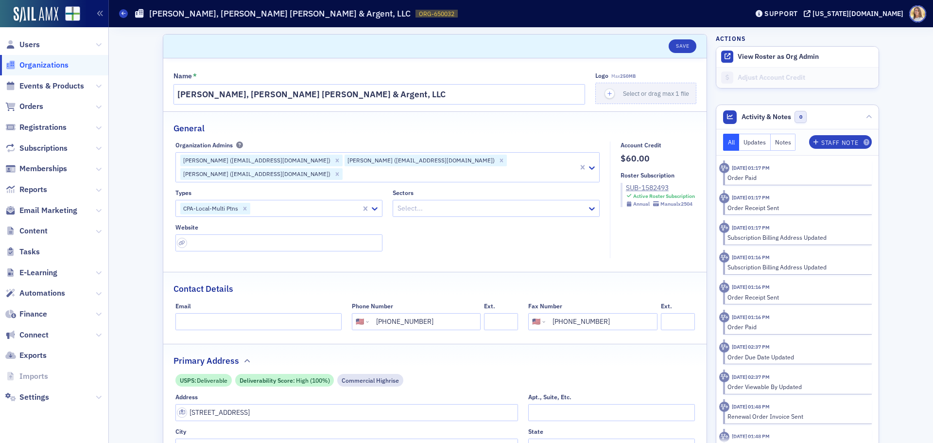
click at [47, 67] on span "Organizations" at bounding box center [43, 65] width 49 height 11
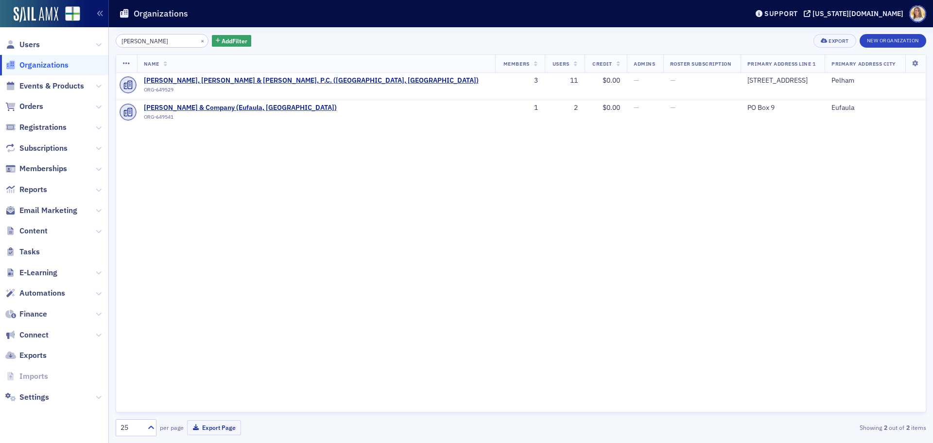
drag, startPoint x: 147, startPoint y: 40, endPoint x: 60, endPoint y: 49, distance: 86.9
click at [60, 49] on div "Users Organizations Events & Products Orders Registrations Subscriptions Member…" at bounding box center [466, 221] width 933 height 443
click at [36, 41] on span "Users" at bounding box center [29, 44] width 20 height 11
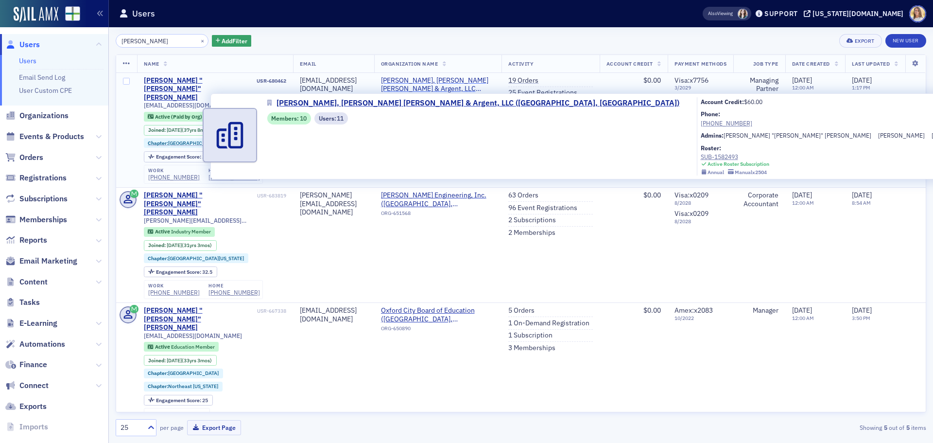
click at [418, 76] on span "Truitt, Tingle Paramore & Argent, LLC (Hoover, AL)" at bounding box center [438, 84] width 114 height 17
select select "US"
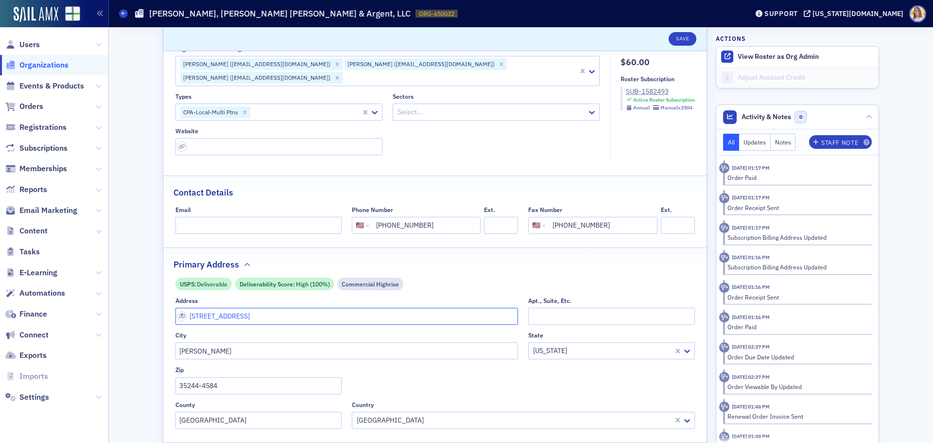
scroll to position [97, 0]
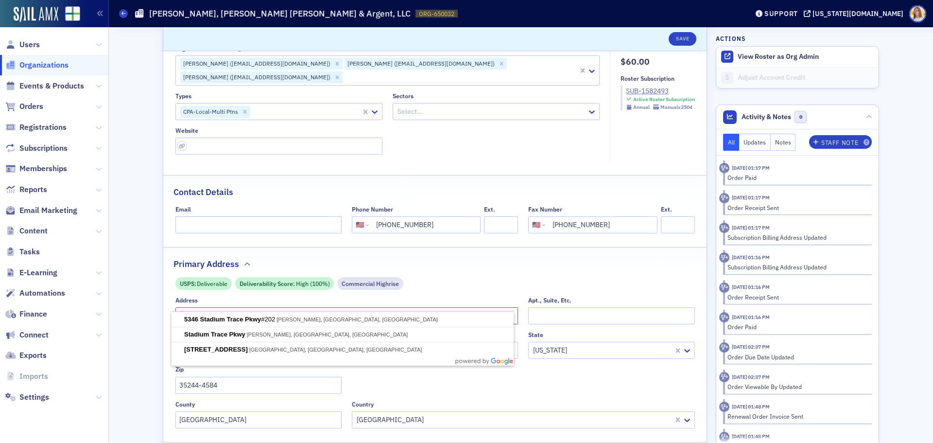
drag, startPoint x: 312, startPoint y: 308, endPoint x: 151, endPoint y: 306, distance: 161.4
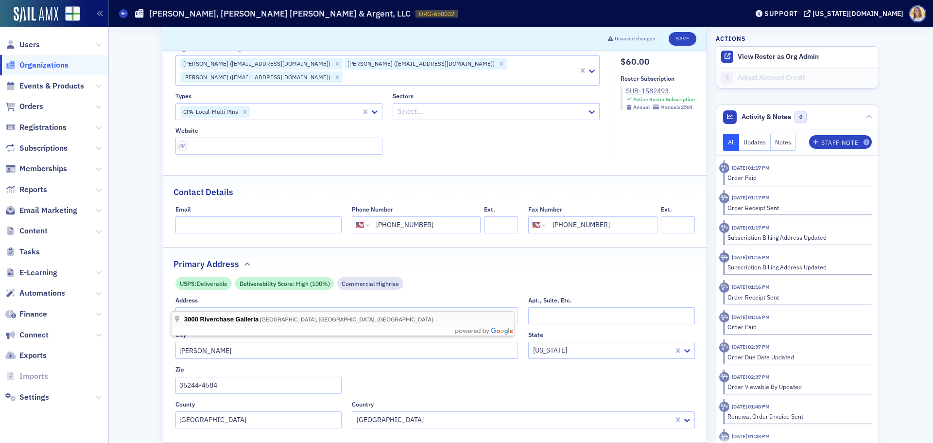
type input "3000 Galleria Cir"
type input "[GEOGRAPHIC_DATA]"
type input "35244"
click at [617, 307] on input "Apt., Suite, Etc." at bounding box center [611, 315] width 166 height 17
type input "A"
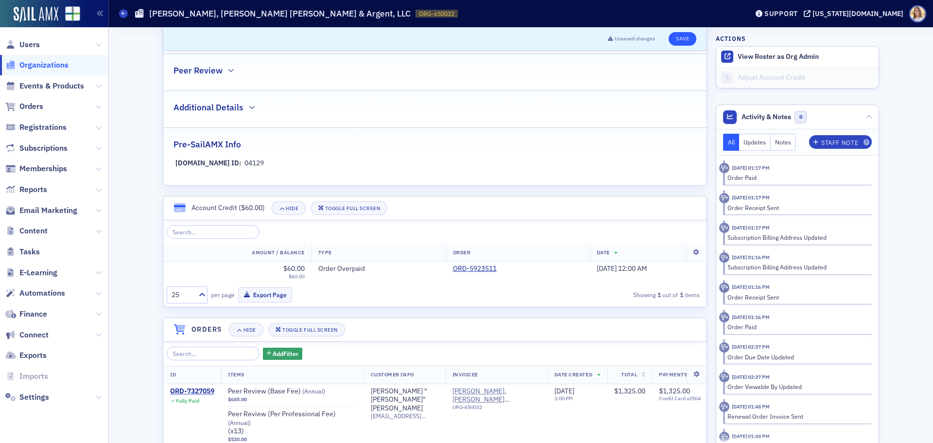
scroll to position [486, 0]
type input "Suite 800"
click at [679, 38] on button "Save" at bounding box center [683, 39] width 28 height 14
select select "US"
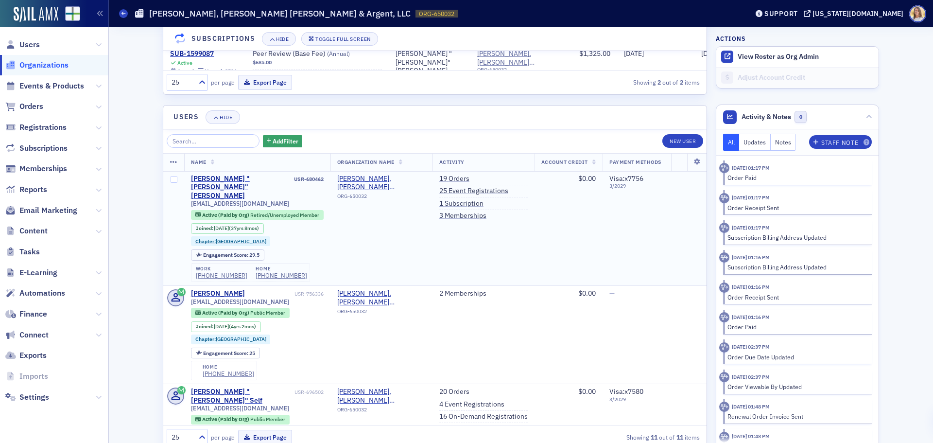
scroll to position [1407, 0]
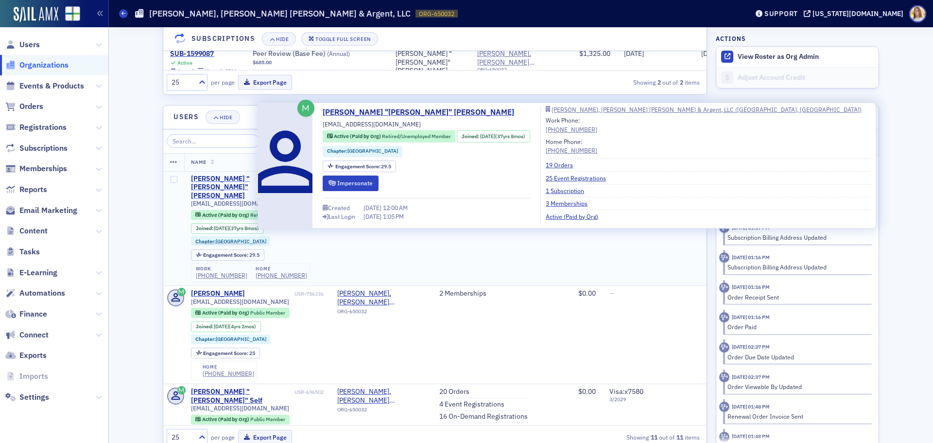
click at [242, 174] on div "Robert "Robby" Tingle" at bounding box center [241, 187] width 101 height 26
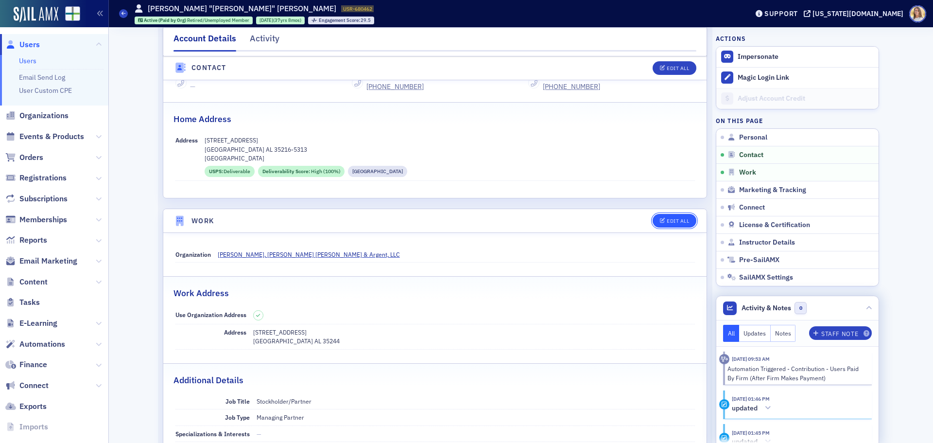
click at [671, 217] on button "Edit All" at bounding box center [675, 221] width 44 height 14
select select "US"
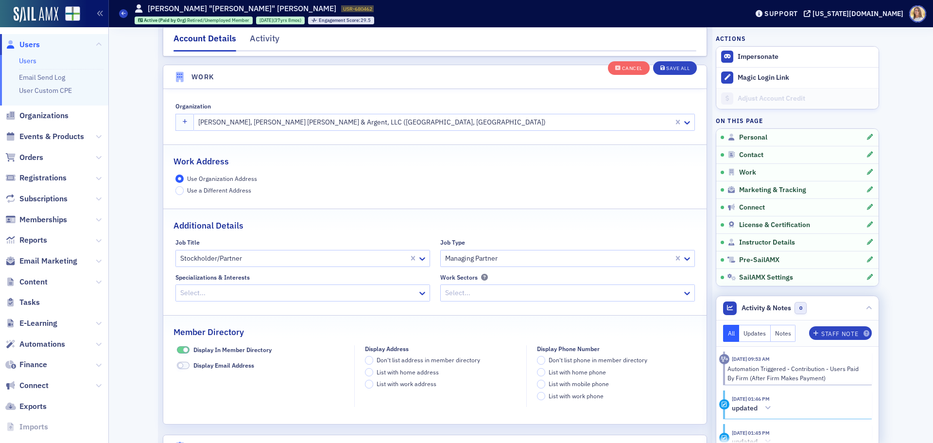
scroll to position [789, 0]
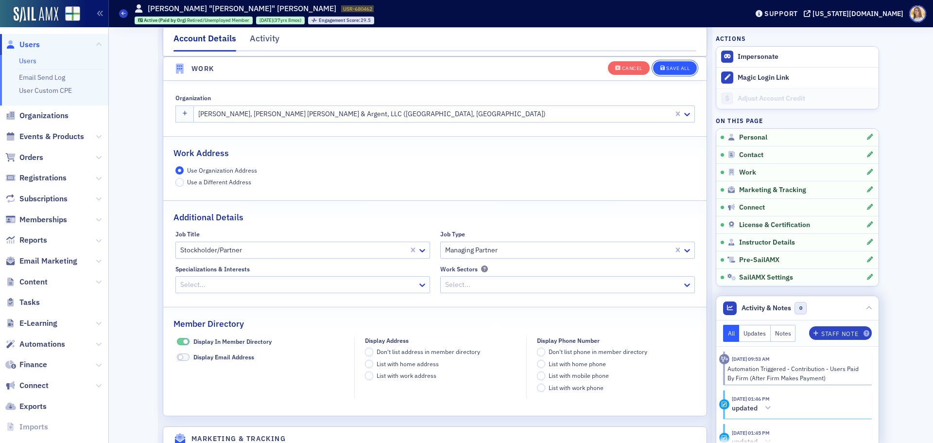
click at [676, 69] on div "Save All" at bounding box center [677, 68] width 23 height 5
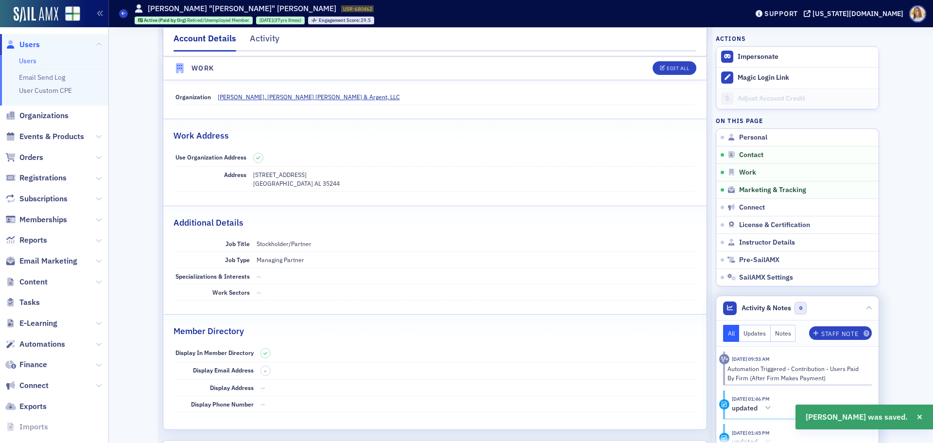
scroll to position [594, 0]
click at [34, 44] on span "Users" at bounding box center [29, 44] width 20 height 11
